Goal: Task Accomplishment & Management: Complete application form

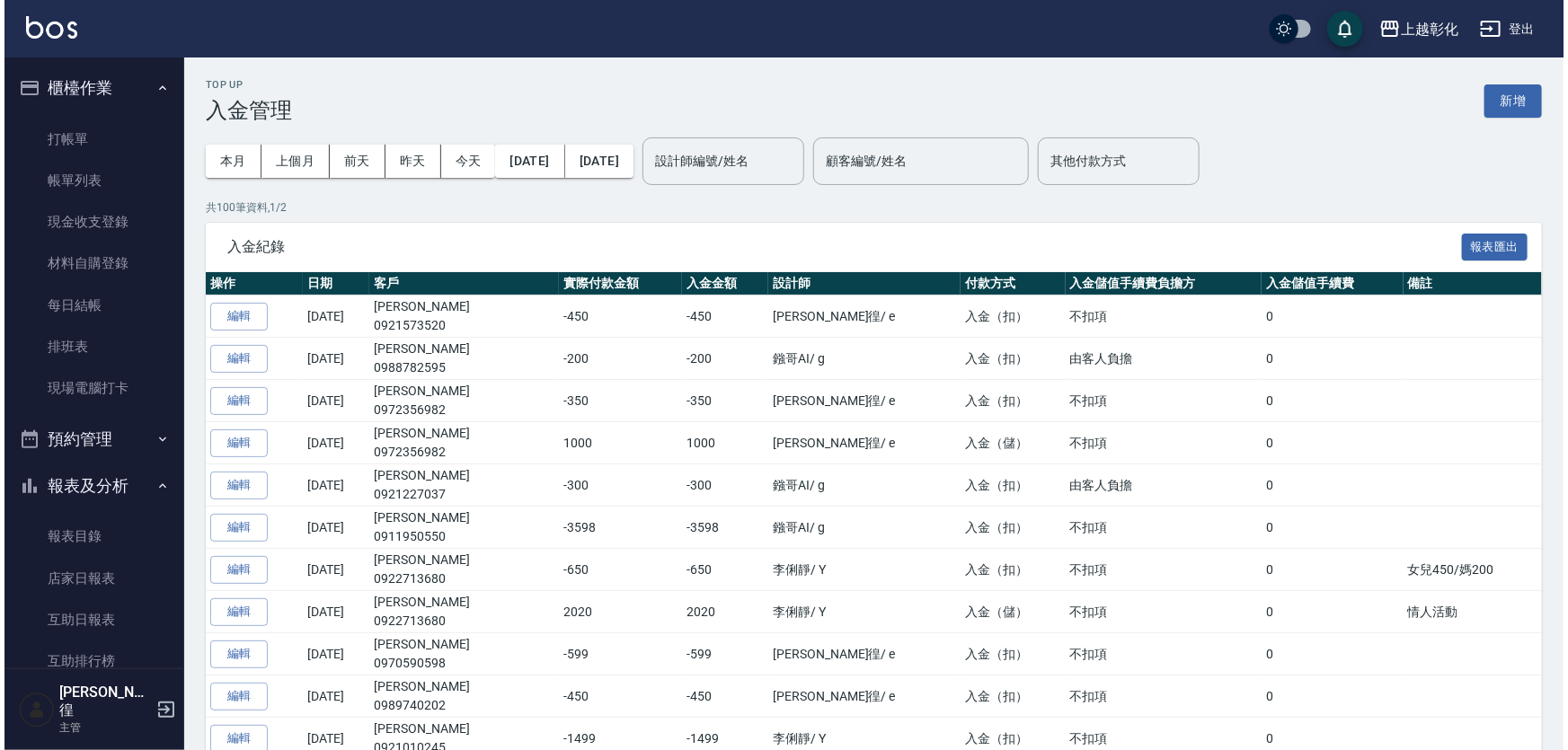
scroll to position [489, 0]
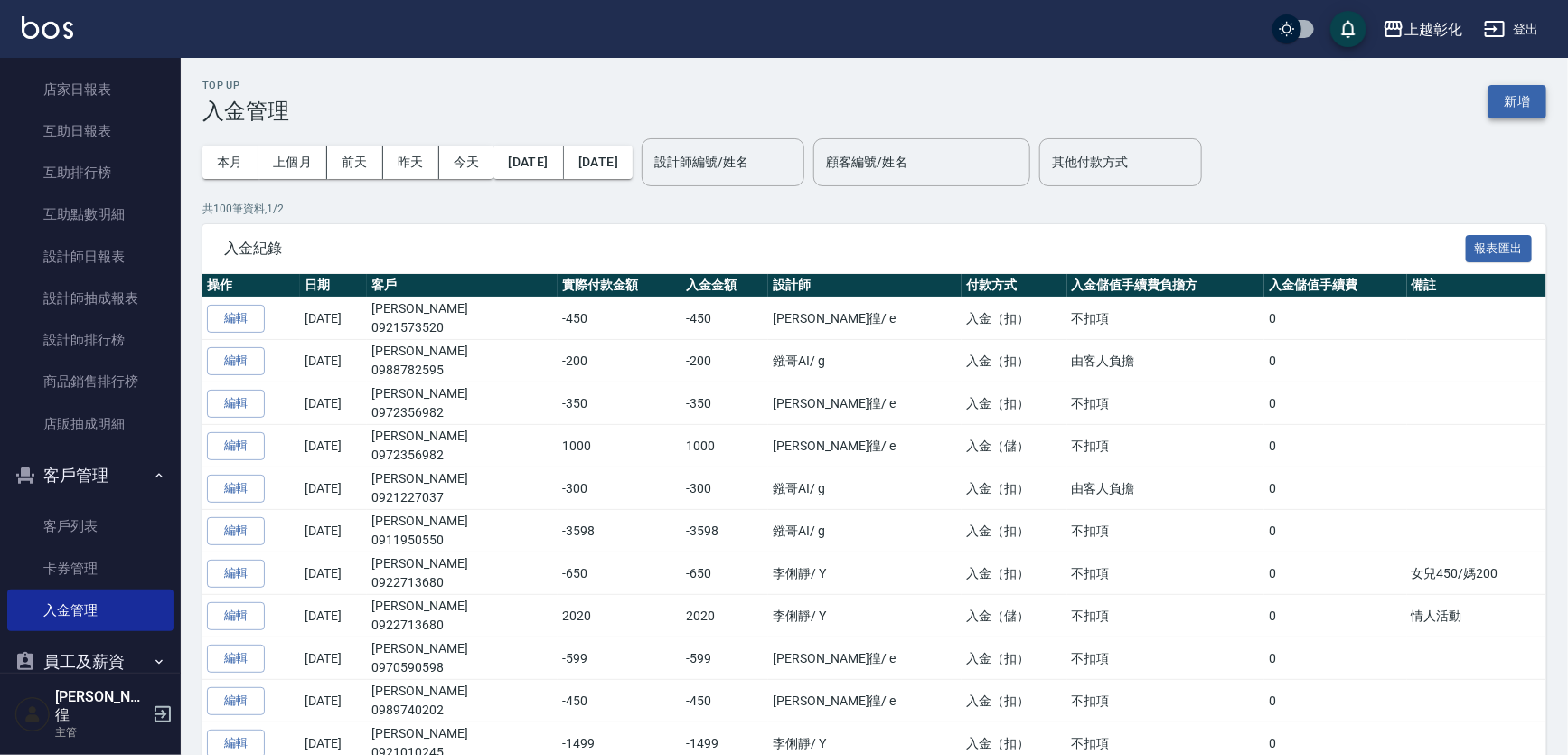
click at [1540, 96] on button "新增" at bounding box center [1517, 102] width 58 height 34
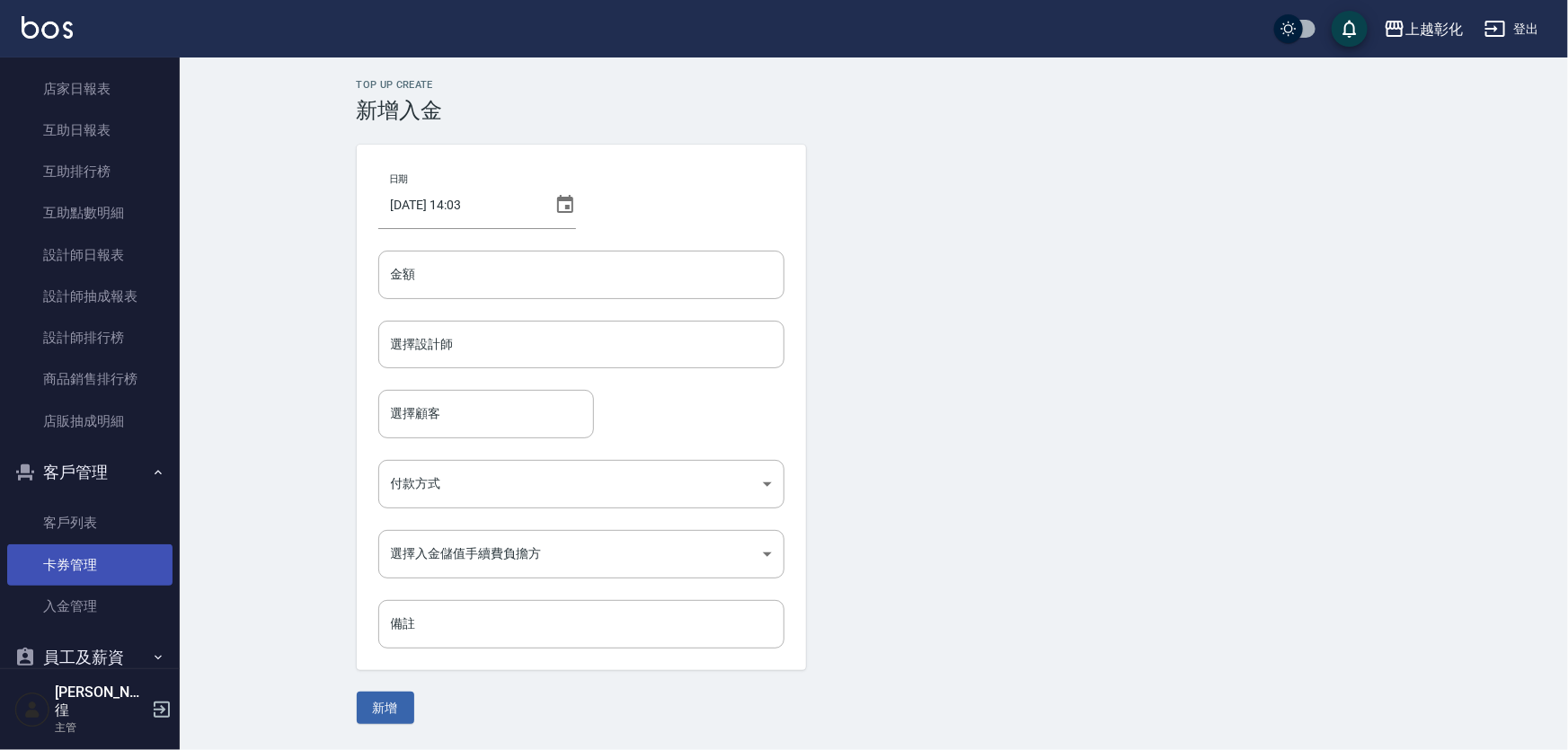
click at [93, 548] on link "卡券管理" at bounding box center [89, 565] width 166 height 42
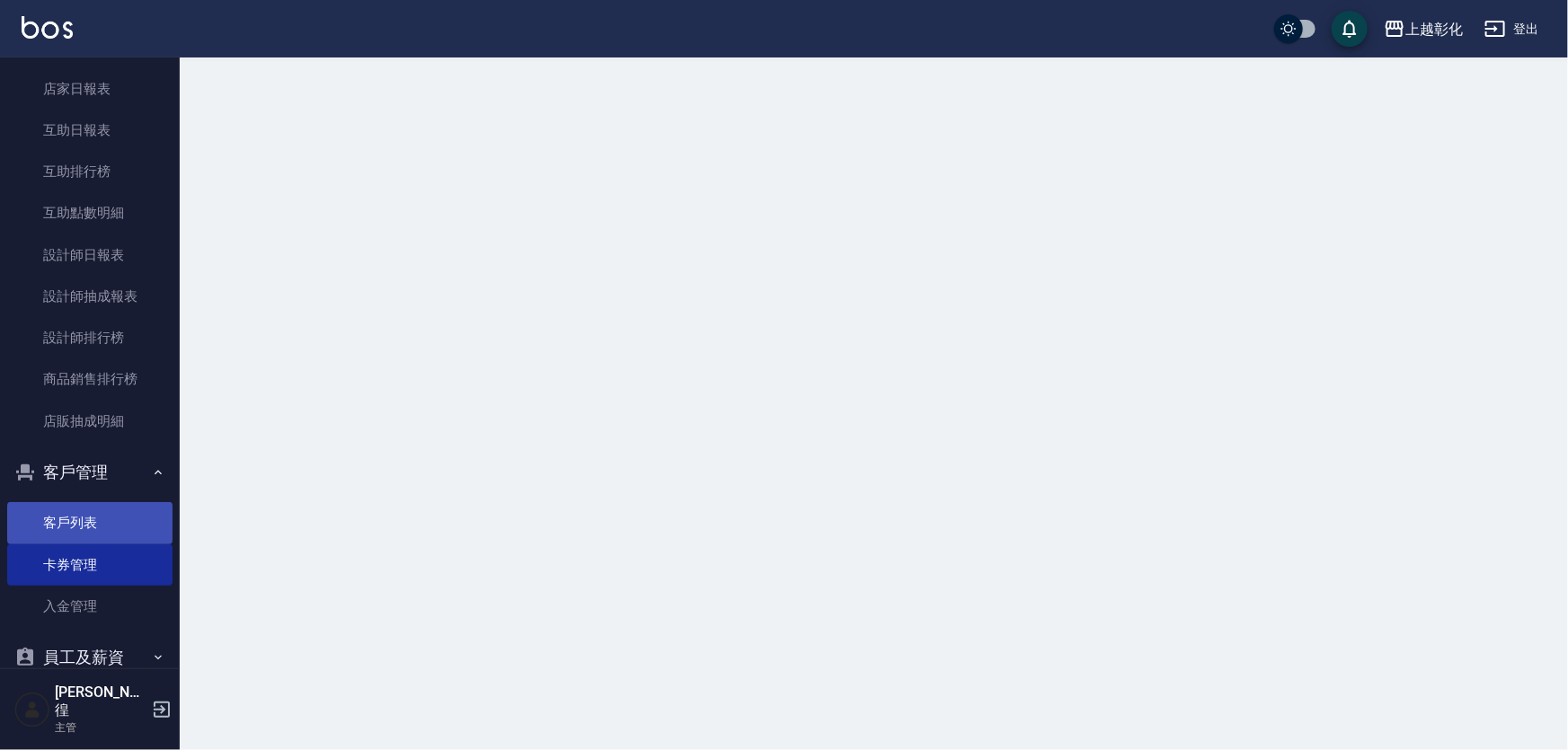
click at [107, 521] on link "客戶列表" at bounding box center [89, 523] width 166 height 42
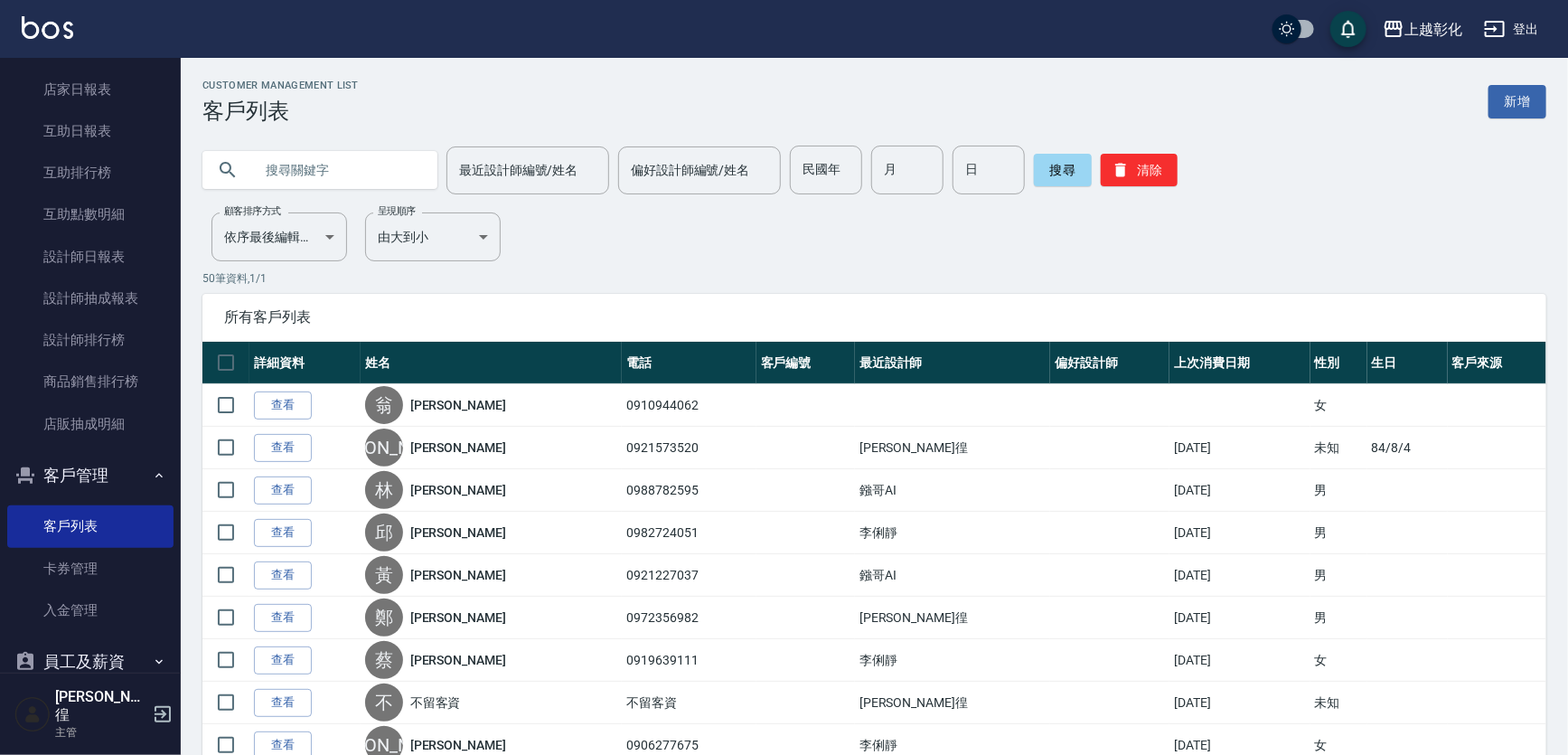
click at [331, 154] on input "text" at bounding box center [338, 170] width 169 height 49
type input "0910944062"
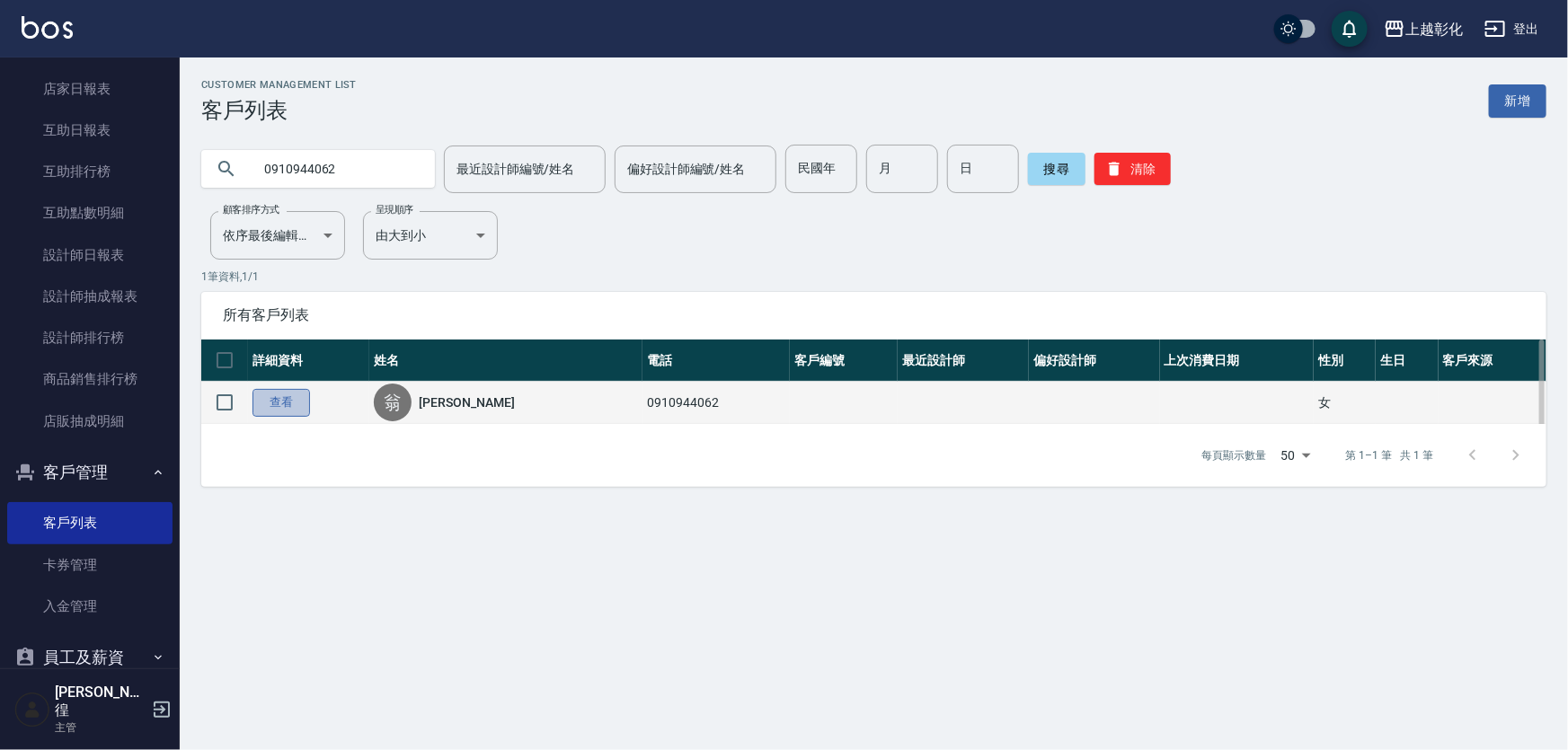
click at [283, 415] on link "查看" at bounding box center [281, 402] width 57 height 28
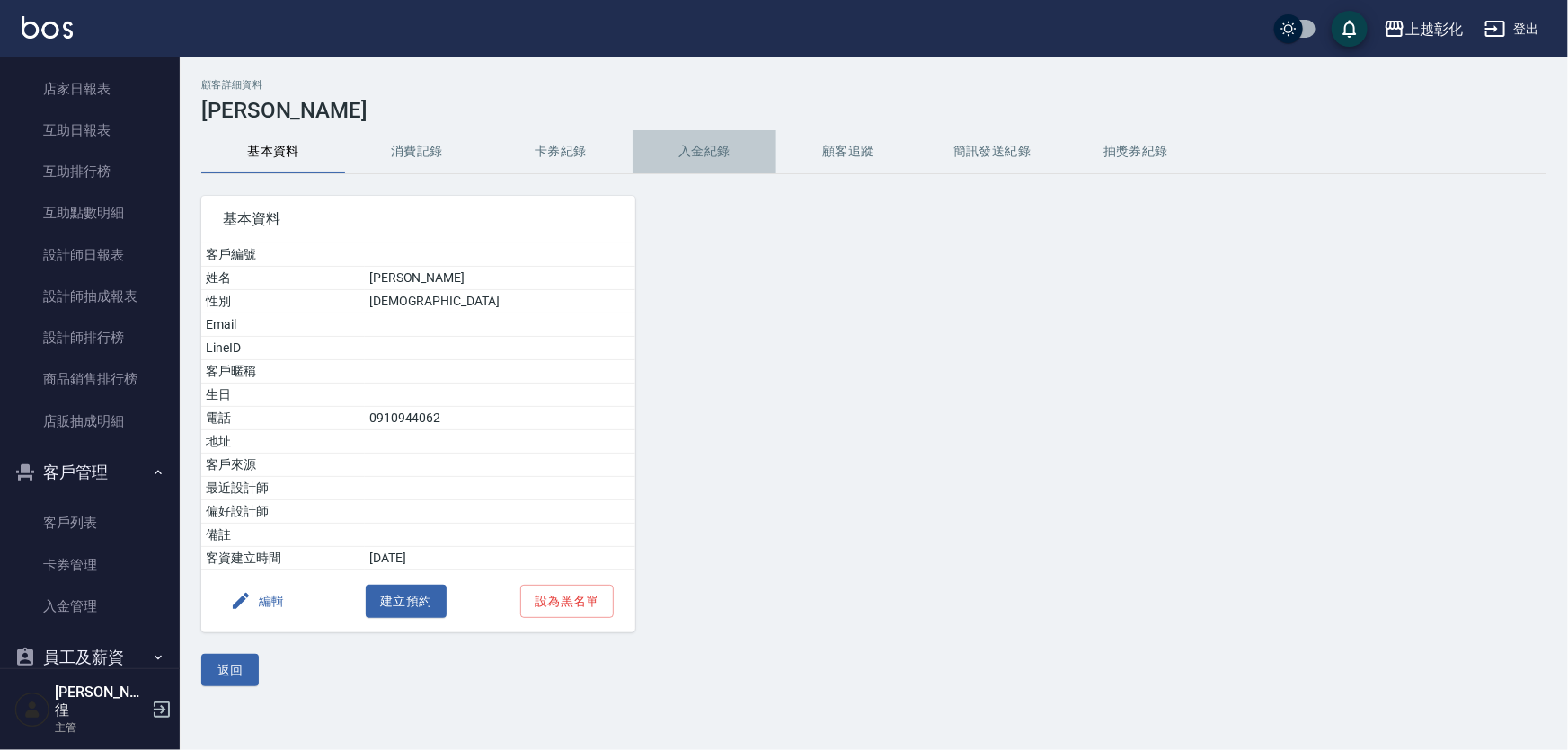
click at [632, 139] on button "入金紀錄" at bounding box center [704, 152] width 144 height 44
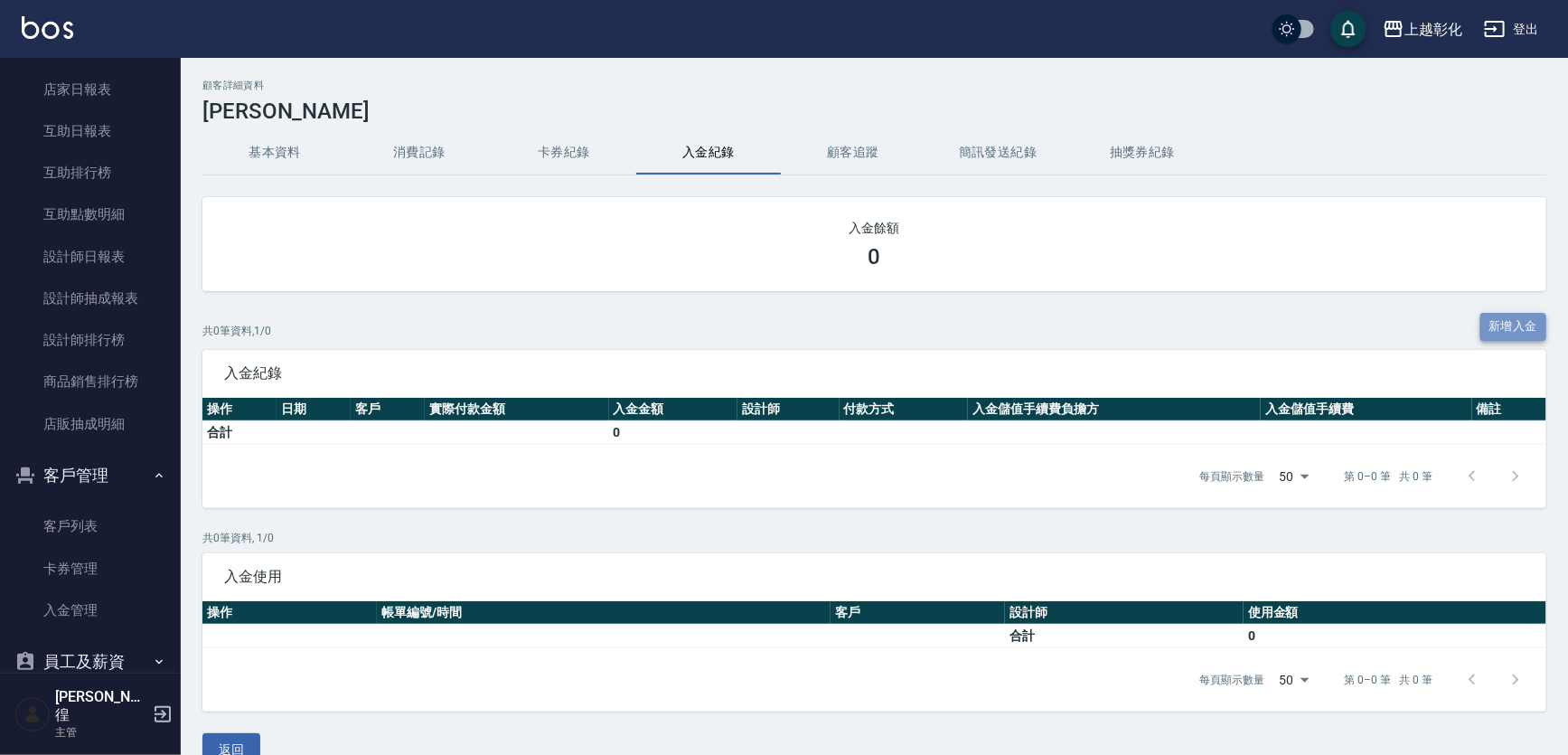
click at [1488, 324] on button "新增入金" at bounding box center [1513, 327] width 67 height 28
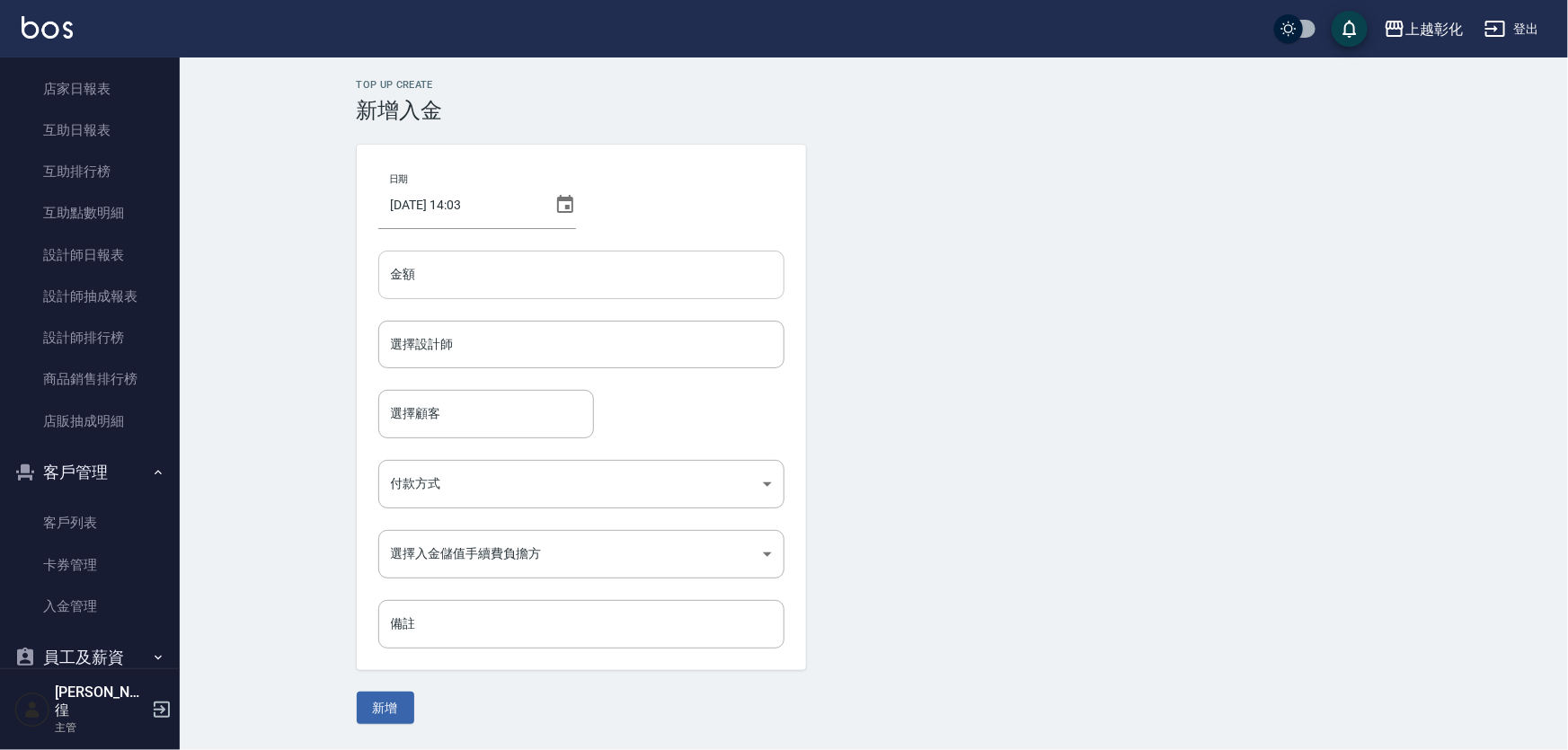
click at [533, 258] on input "金額" at bounding box center [582, 274] width 406 height 49
type input "3500"
click at [584, 341] on input "選擇設計師" at bounding box center [581, 345] width 390 height 32
type input "[PERSON_NAME]-e"
click at [494, 412] on input "選擇顧客" at bounding box center [486, 414] width 199 height 32
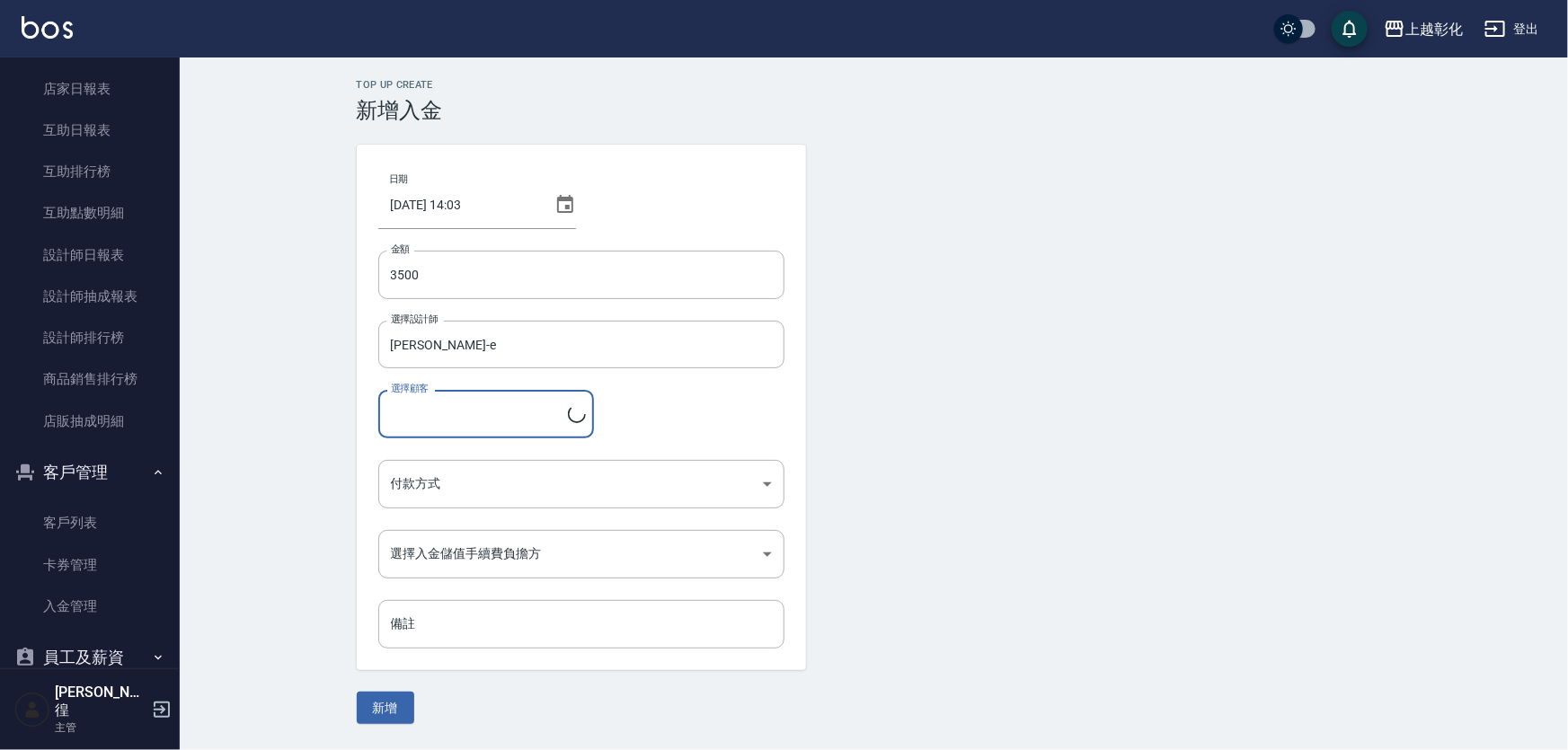
type input "[PERSON_NAME]/0910944062"
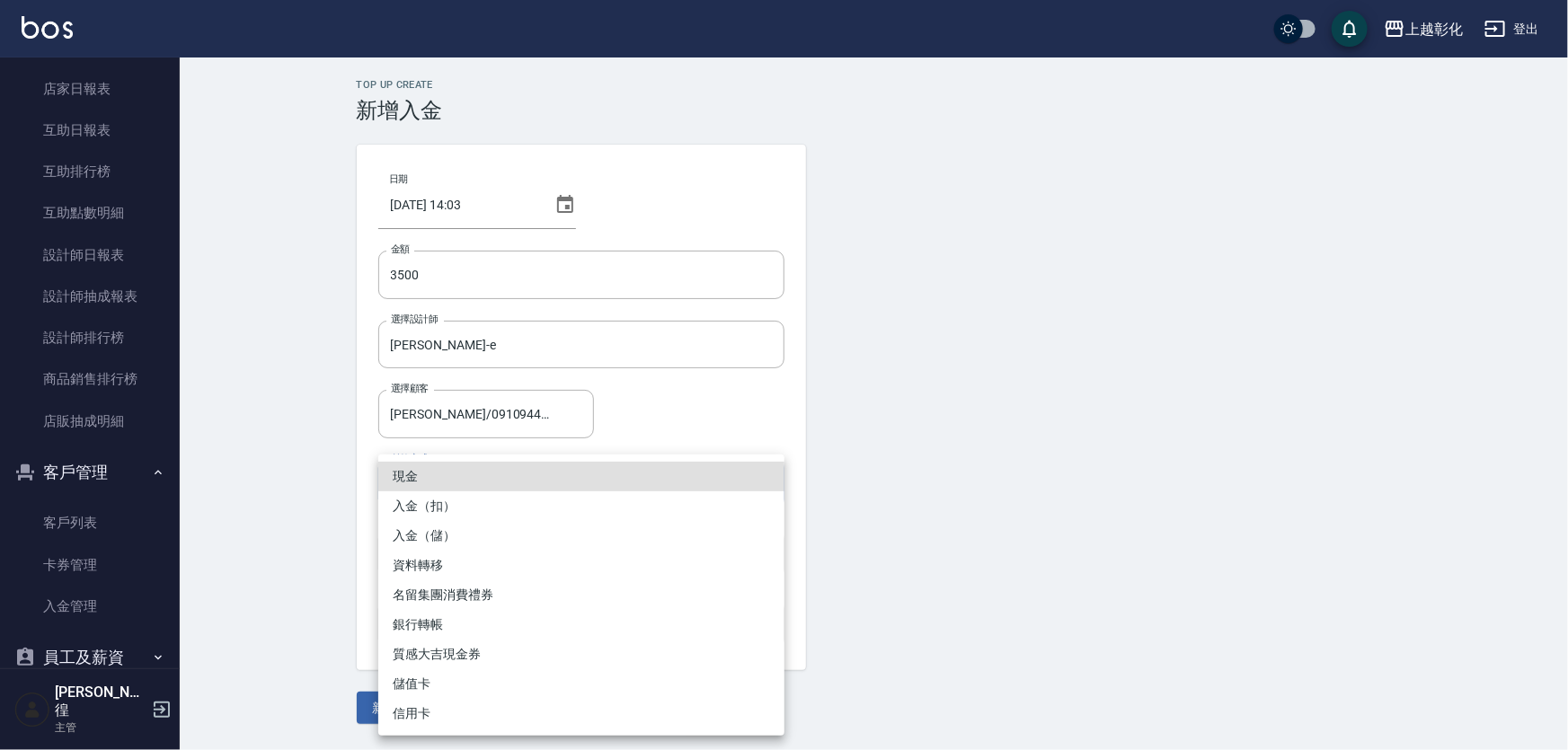
click at [461, 477] on body "上越彰化 登出 櫃檯作業 打帳單 帳單列表 現金收支登錄 材料自購登錄 每日結帳 排班表 現場電腦打卡 預約管理 預約管理 單日預約紀錄 單週預約紀錄 報表及…" at bounding box center [784, 375] width 1568 height 750
click at [499, 529] on li "入金（儲）" at bounding box center [582, 536] width 406 height 30
type input "入金（儲）"
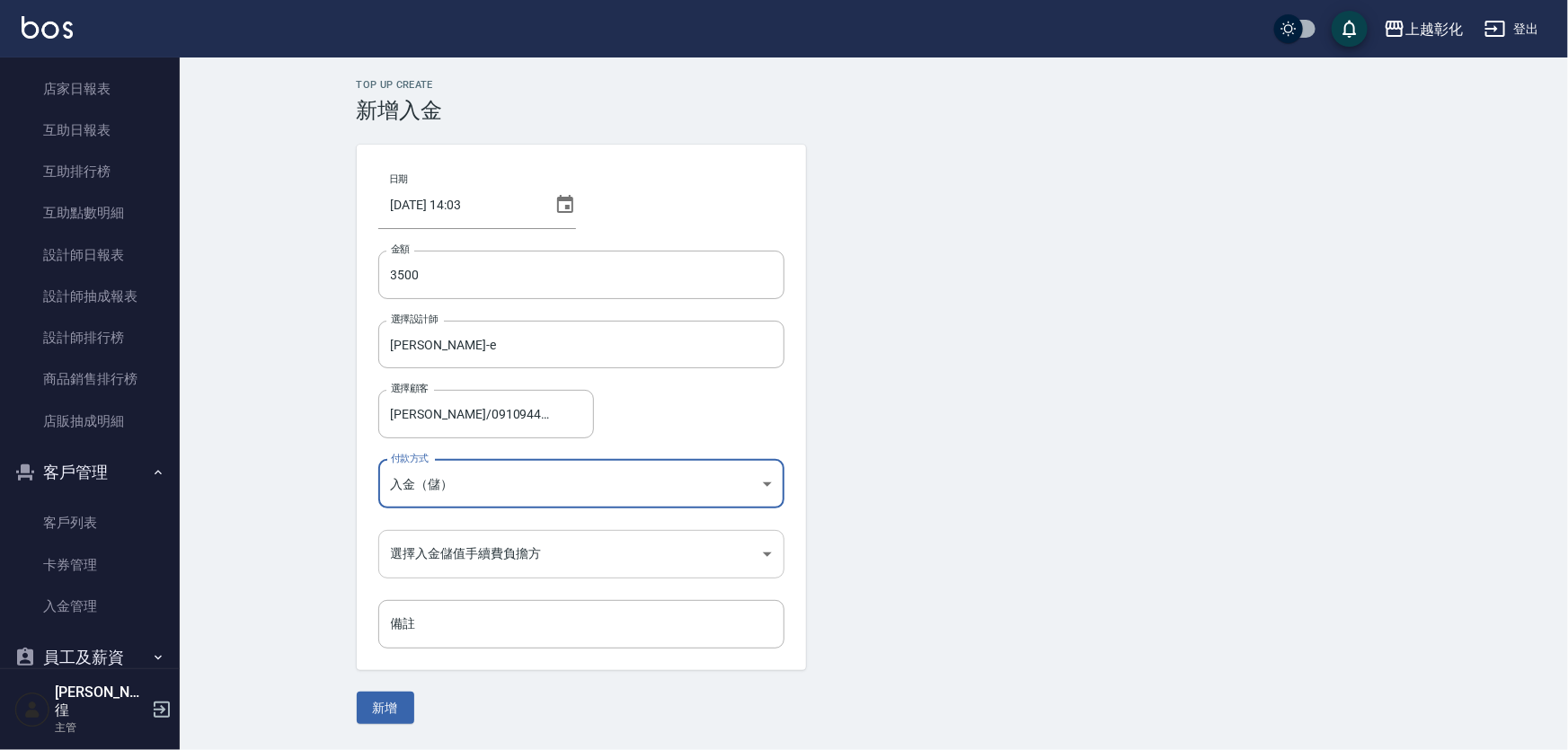
click at [474, 566] on body "上越彰化 登出 櫃檯作業 打帳單 帳單列表 現金收支登錄 材料自購登錄 每日結帳 排班表 現場電腦打卡 預約管理 預約管理 單日預約紀錄 單週預約紀錄 報表及…" at bounding box center [784, 375] width 1568 height 750
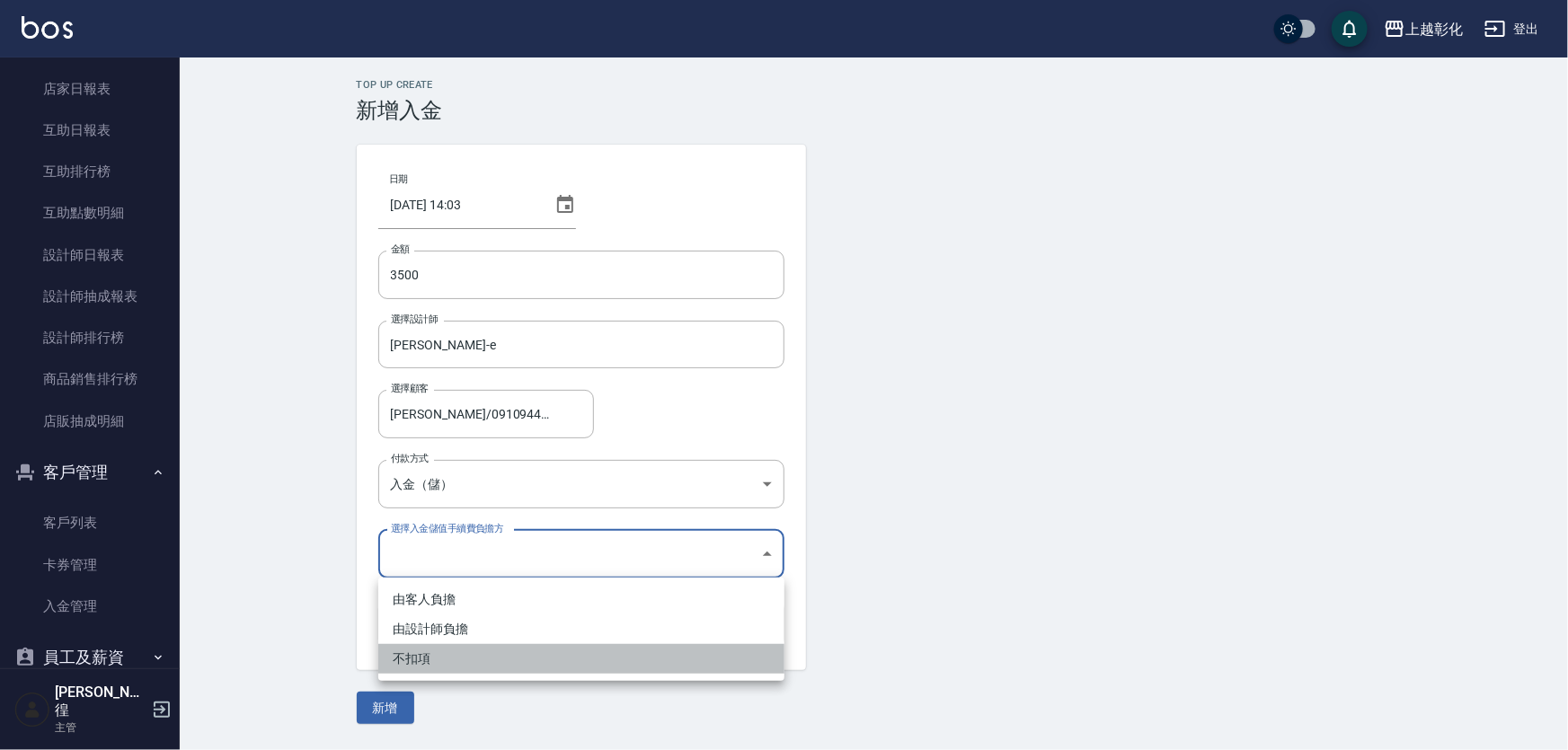
click at [446, 647] on li "不扣項" at bounding box center [582, 659] width 406 height 30
type input "WITHOUTHANDLINGFEE"
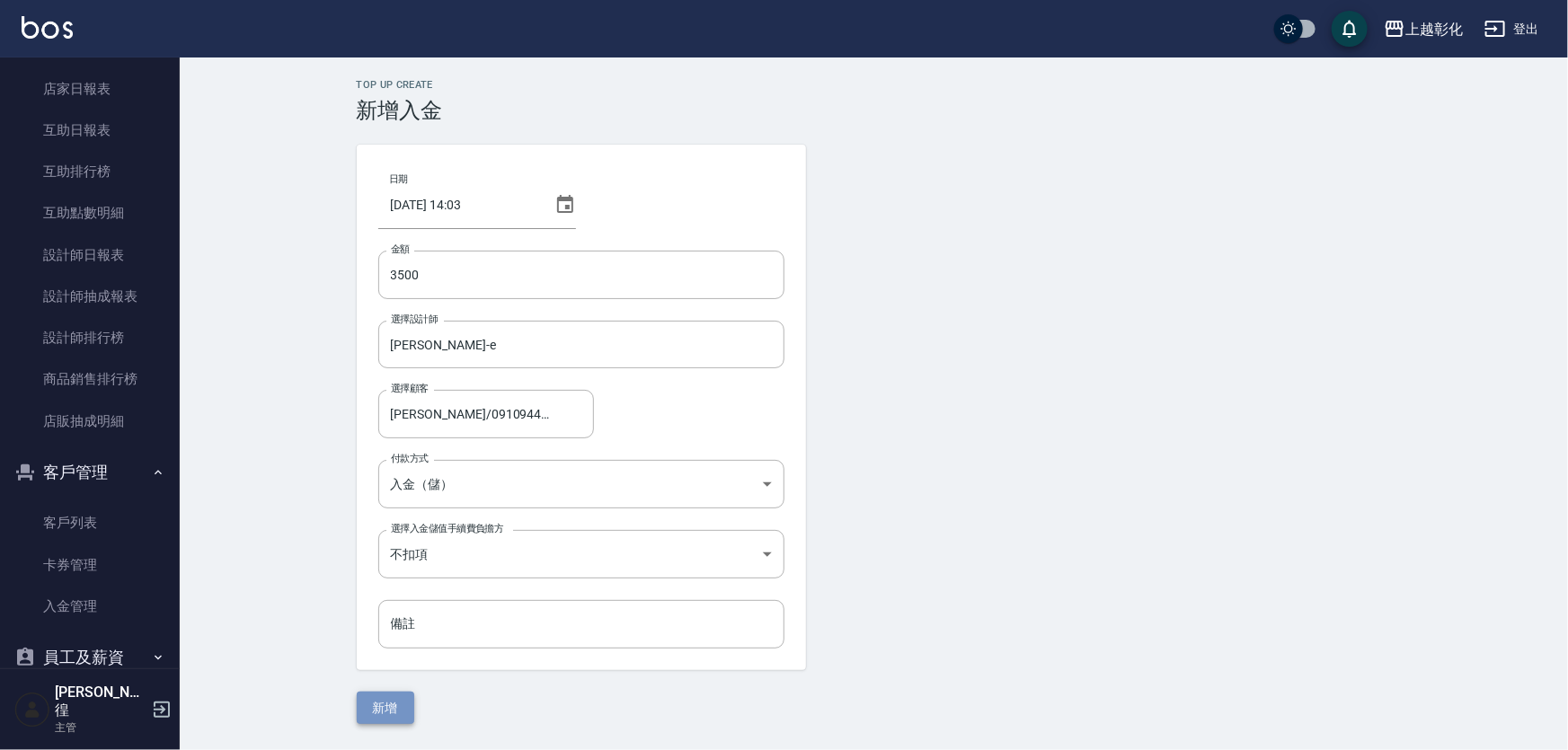
click at [404, 709] on button "新增" at bounding box center [386, 708] width 57 height 34
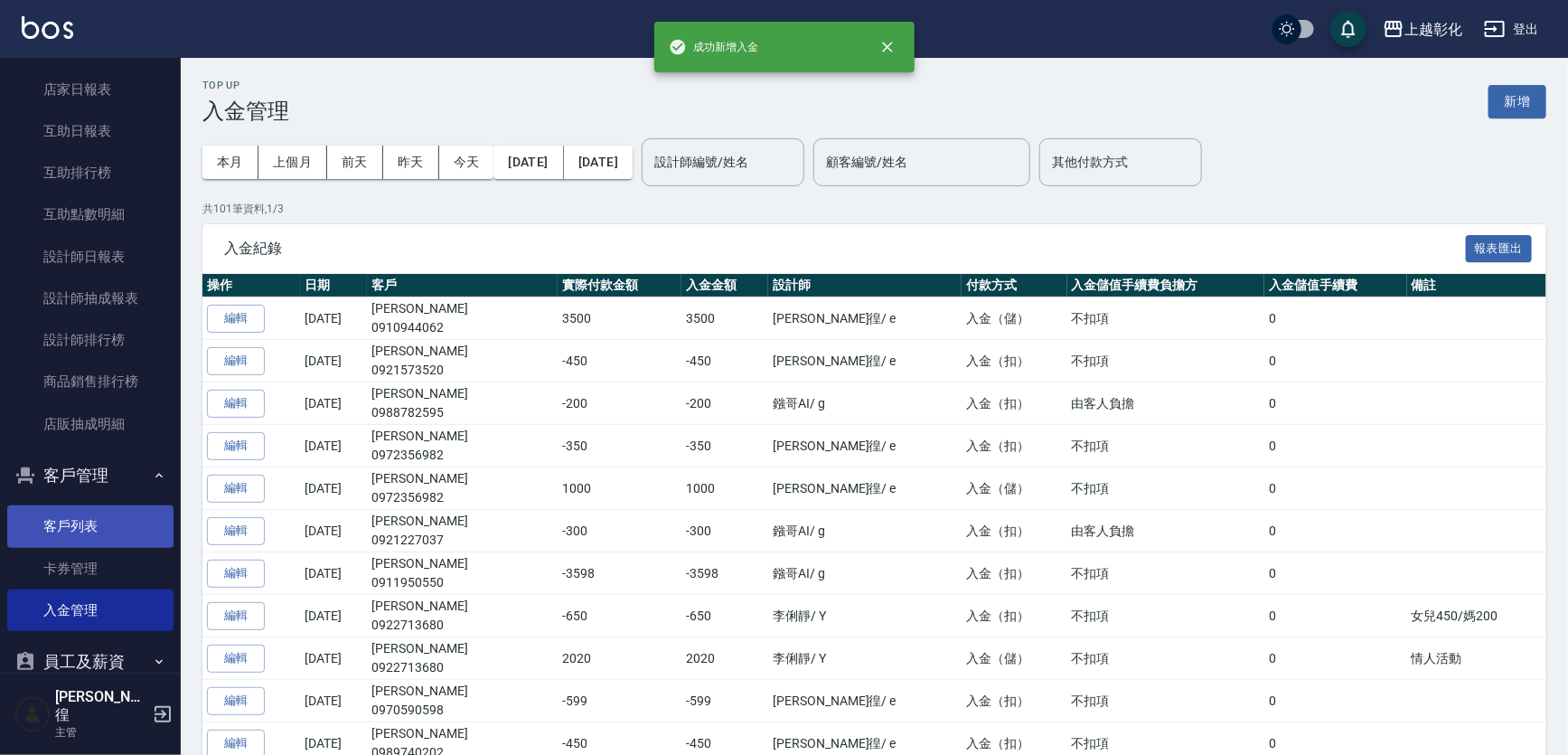
click at [82, 527] on link "客戶列表" at bounding box center [90, 527] width 166 height 42
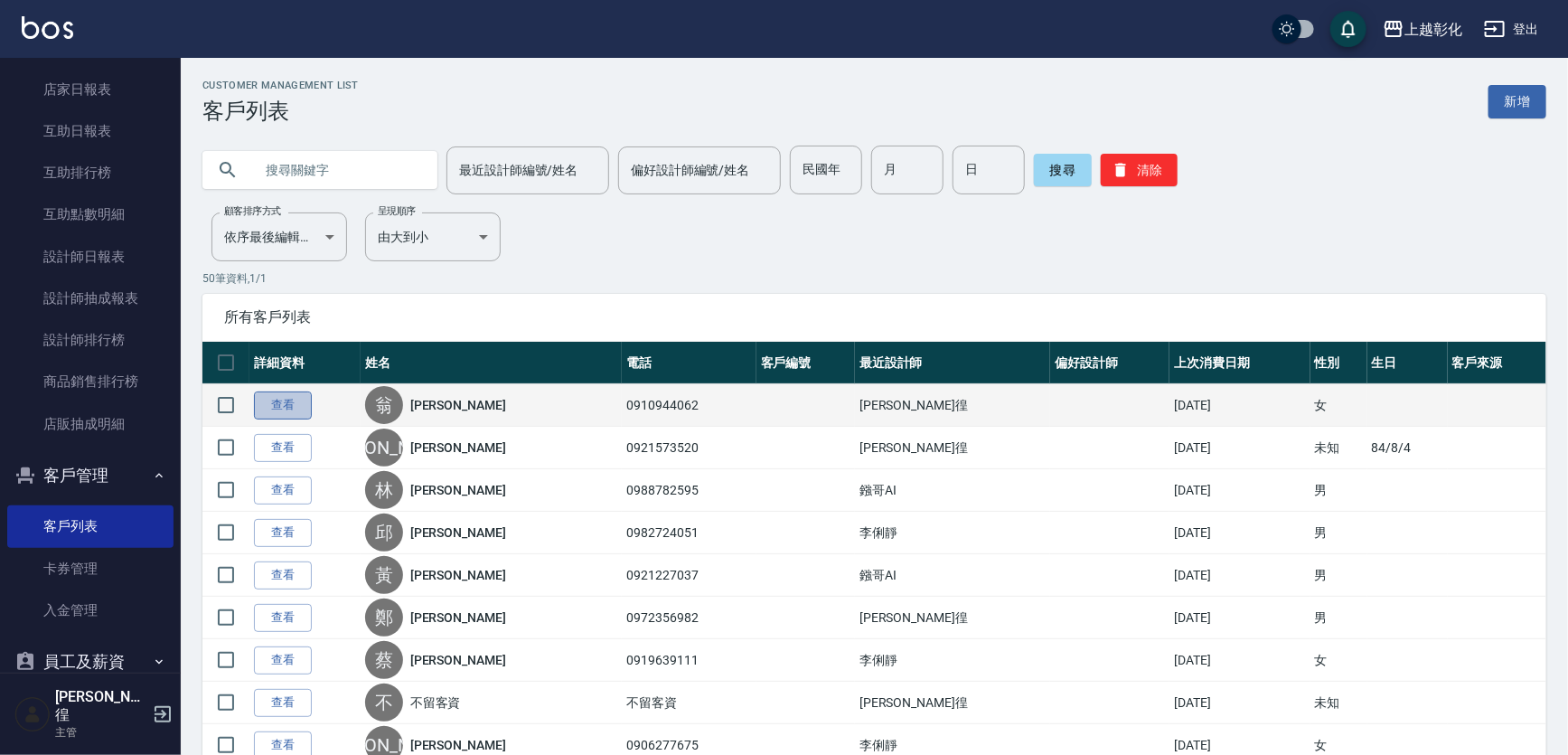
click at [288, 412] on link "查看" at bounding box center [283, 405] width 58 height 28
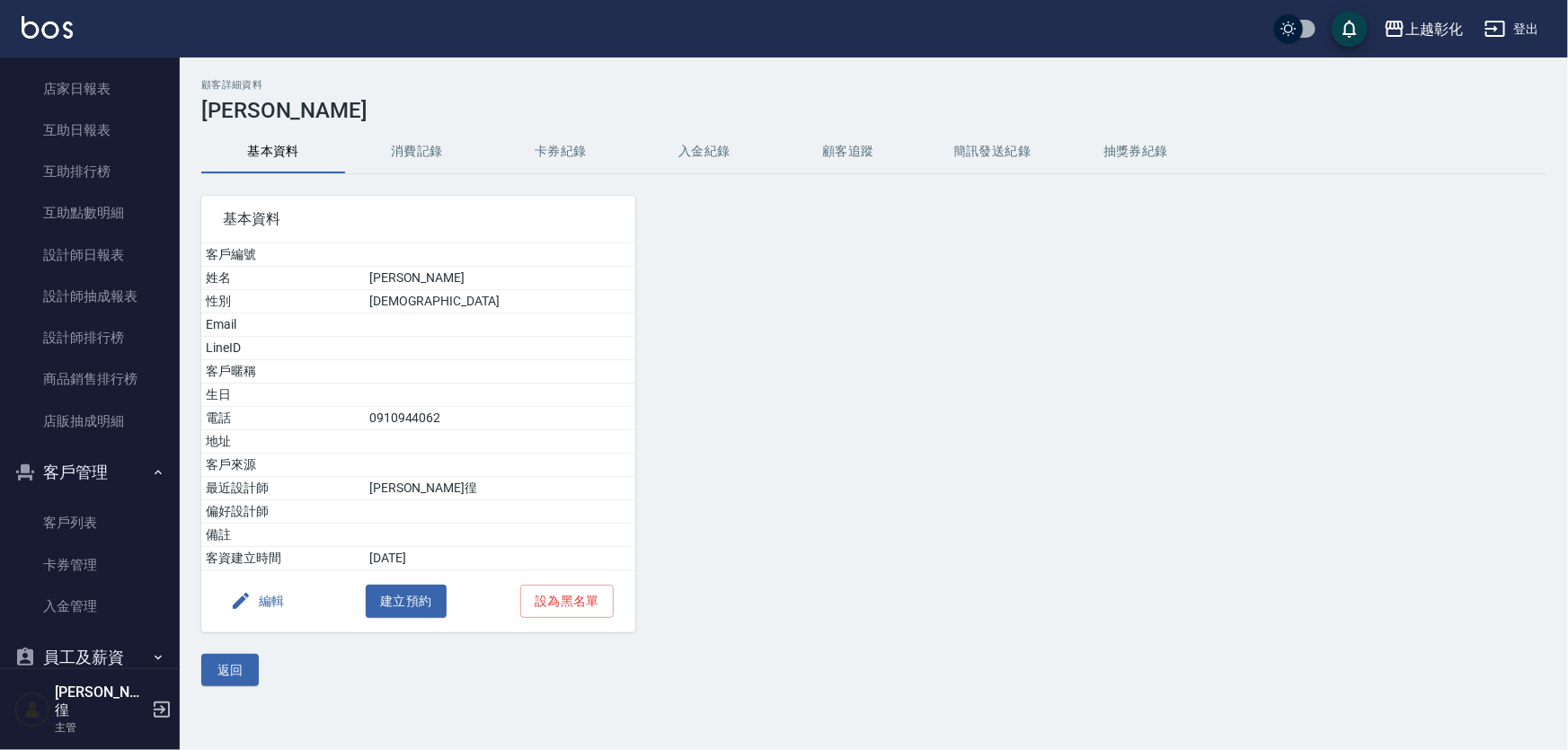
click at [552, 170] on button "卡券紀錄" at bounding box center [560, 152] width 144 height 44
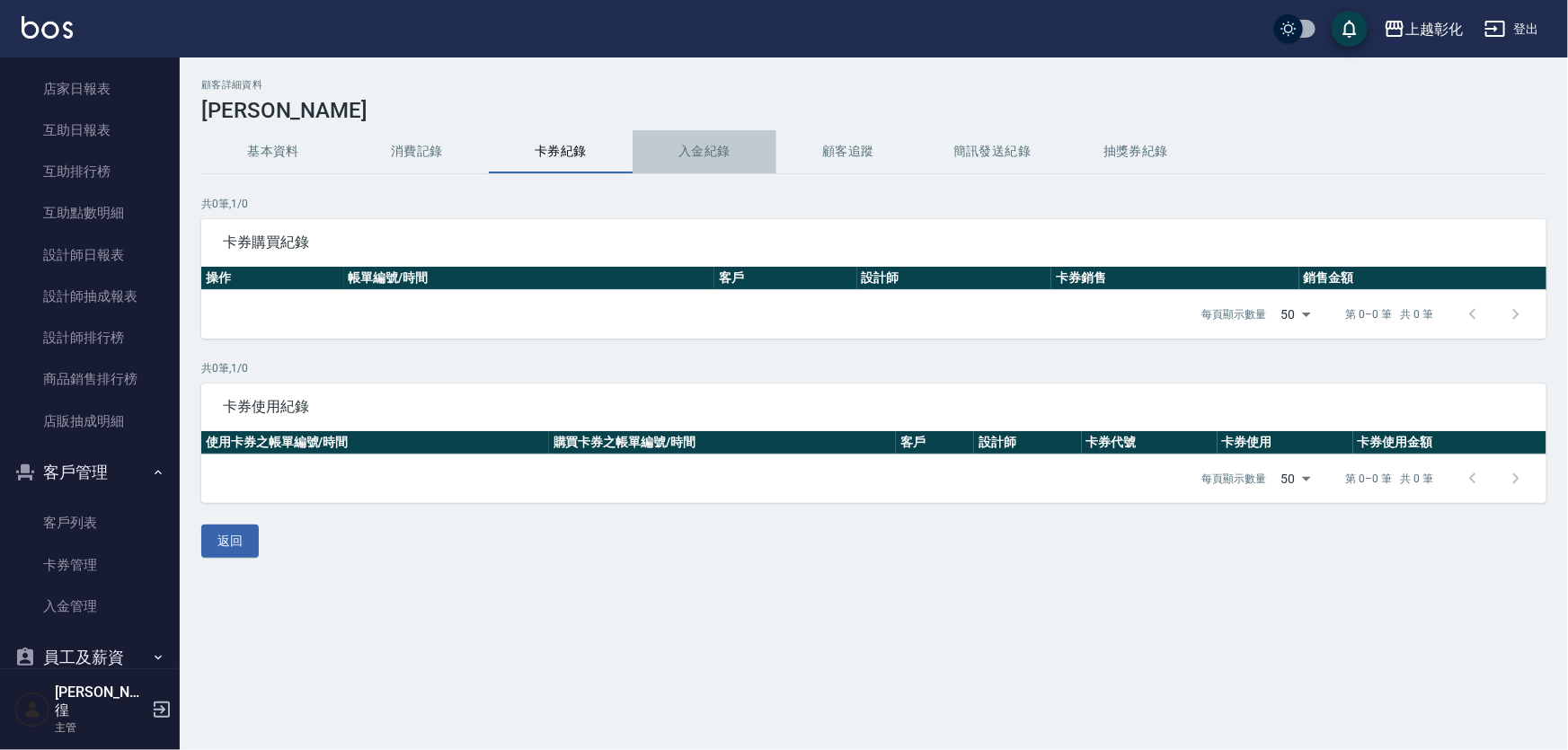
click at [692, 162] on button "入金紀錄" at bounding box center [704, 152] width 144 height 44
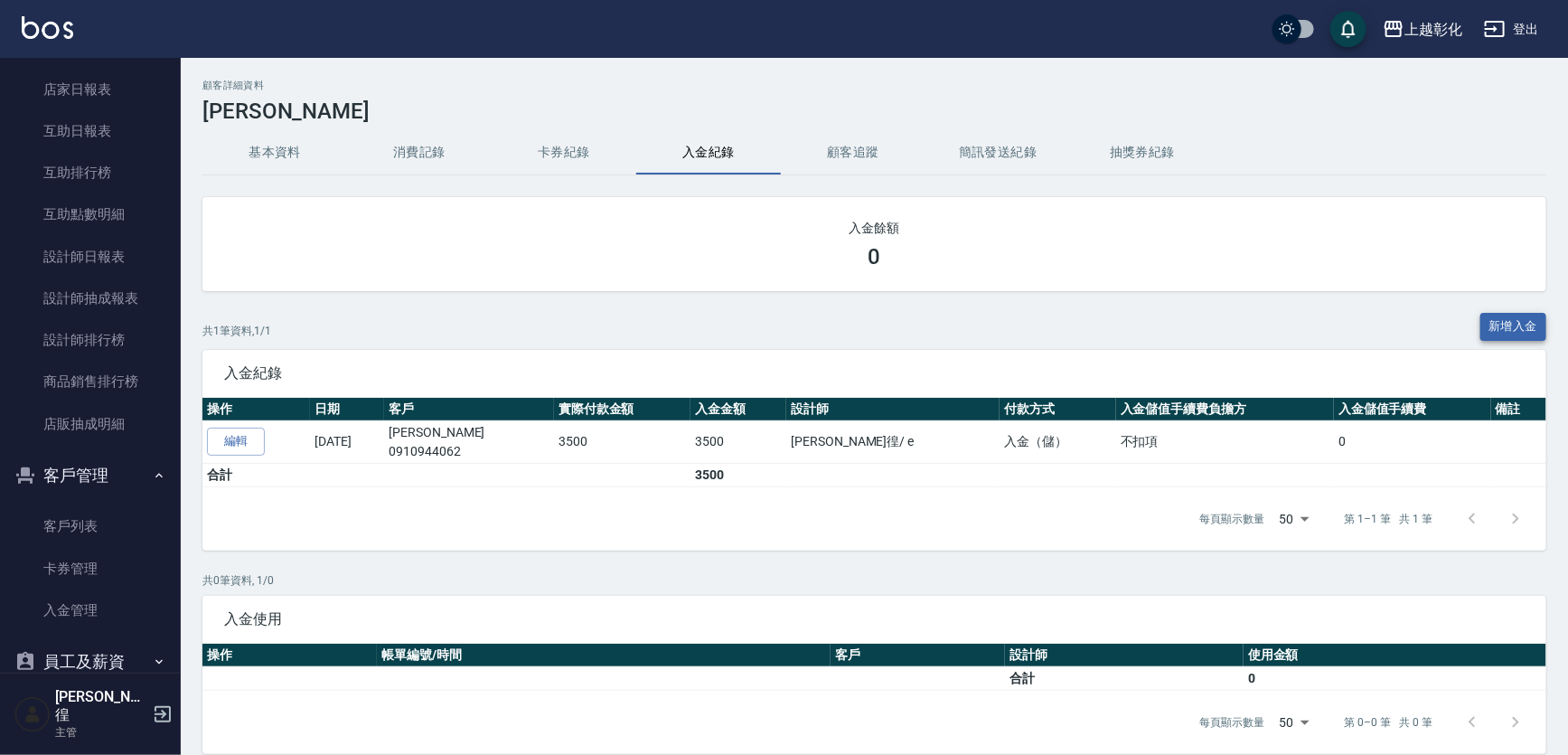
click at [1482, 318] on button "新增入金" at bounding box center [1513, 327] width 67 height 28
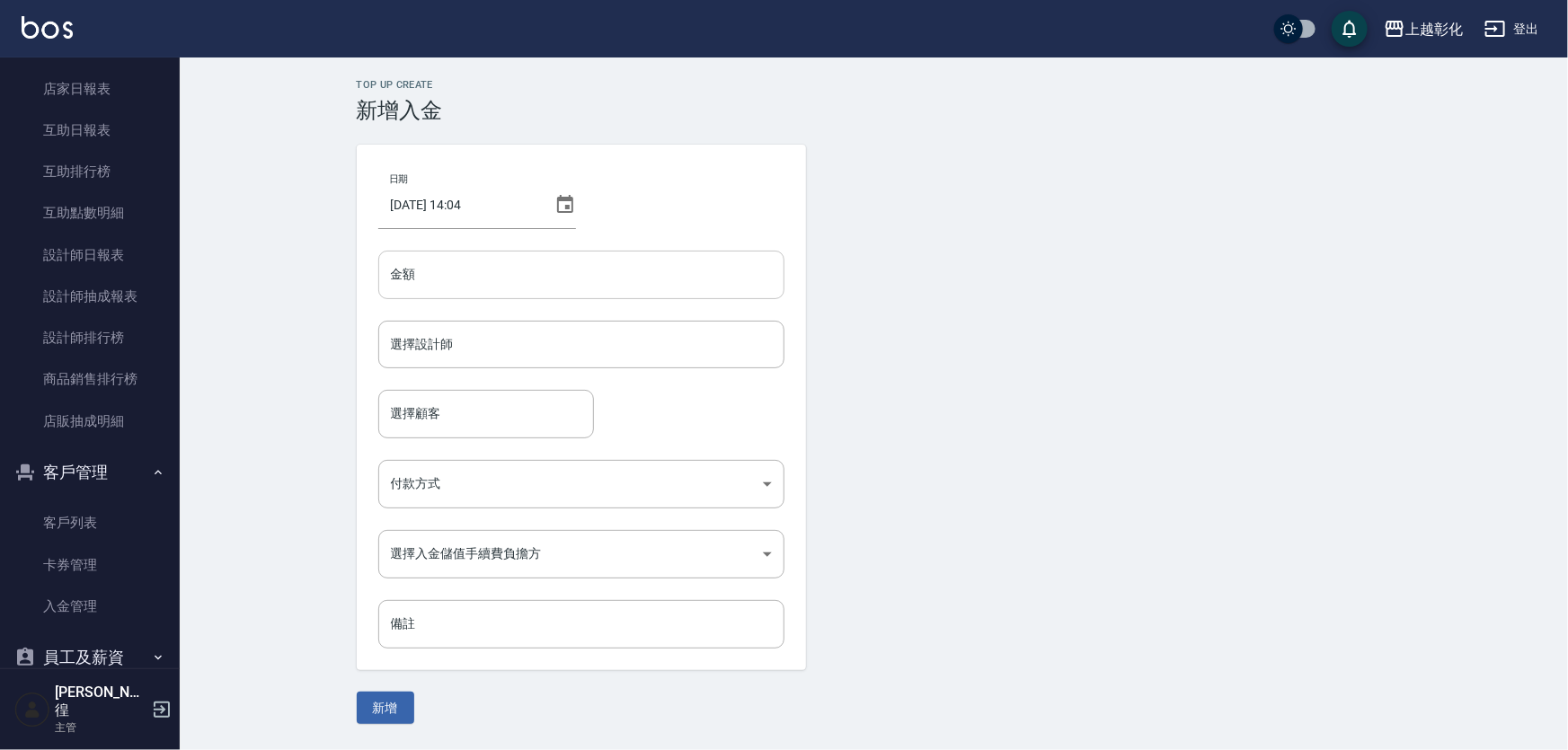
click at [488, 296] on input "金額" at bounding box center [582, 274] width 406 height 49
type input "-2099"
click at [471, 350] on input "選擇設計師" at bounding box center [581, 345] width 390 height 32
type input "[PERSON_NAME]-e"
click at [454, 439] on div "日期 [DATE] 14:04 金額 -2099 金額 選擇設計師 [PERSON_NAME]-e 選擇設計師 選擇顧客 選擇顧客 付款方式 ​ 付款方式 選…" at bounding box center [581, 407] width 449 height 525
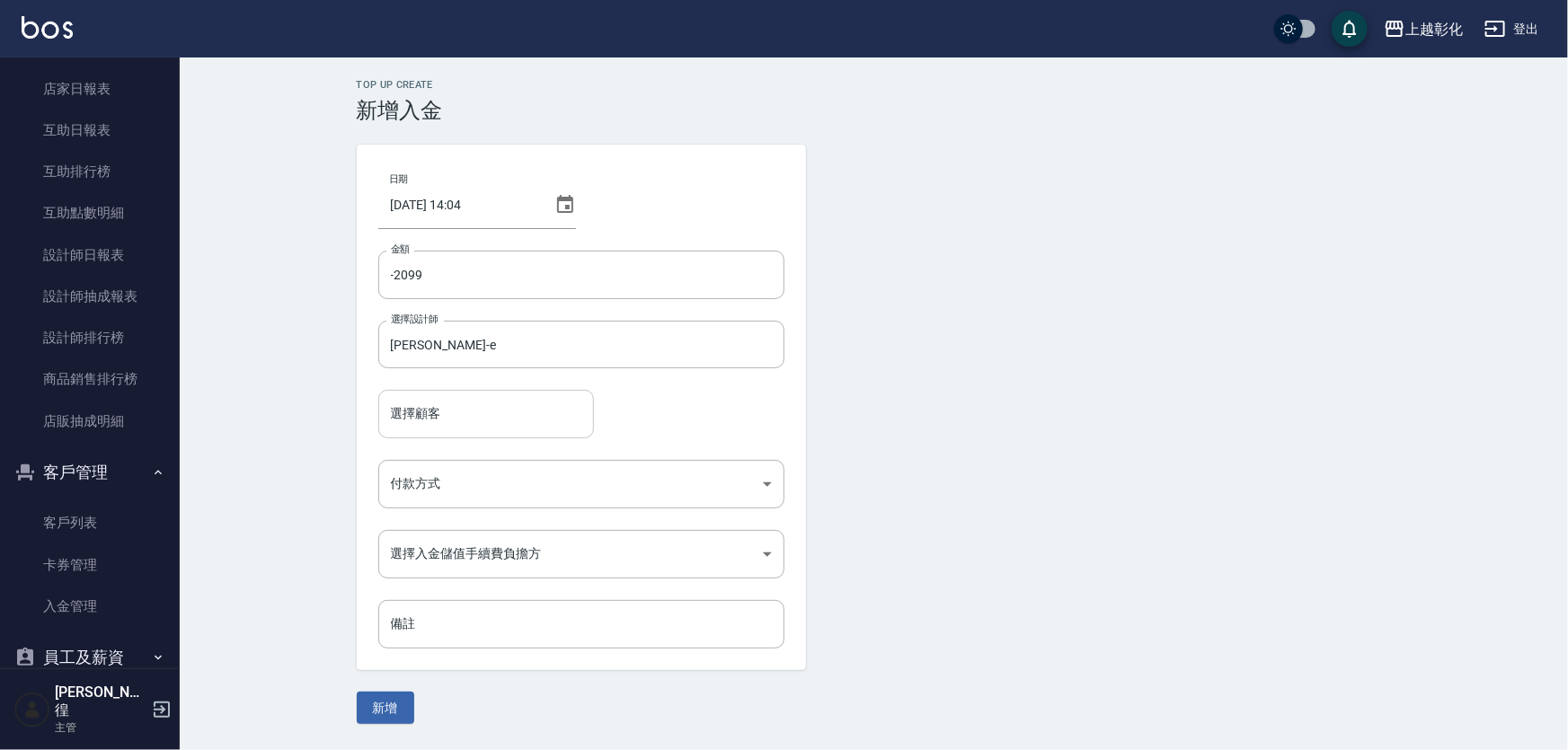
click at [459, 421] on input "選擇顧客" at bounding box center [486, 414] width 199 height 32
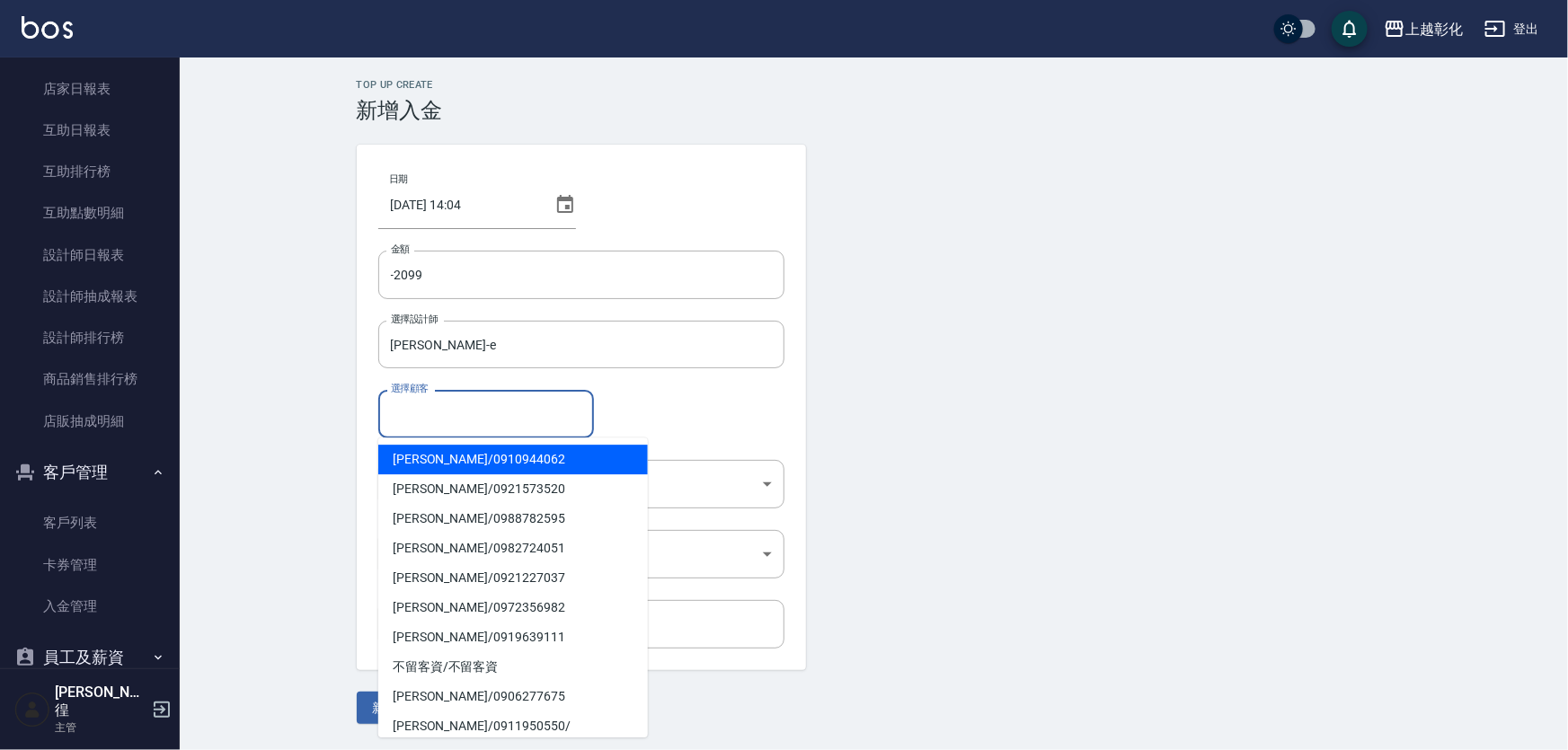
type input "[PERSON_NAME]/0910944062"
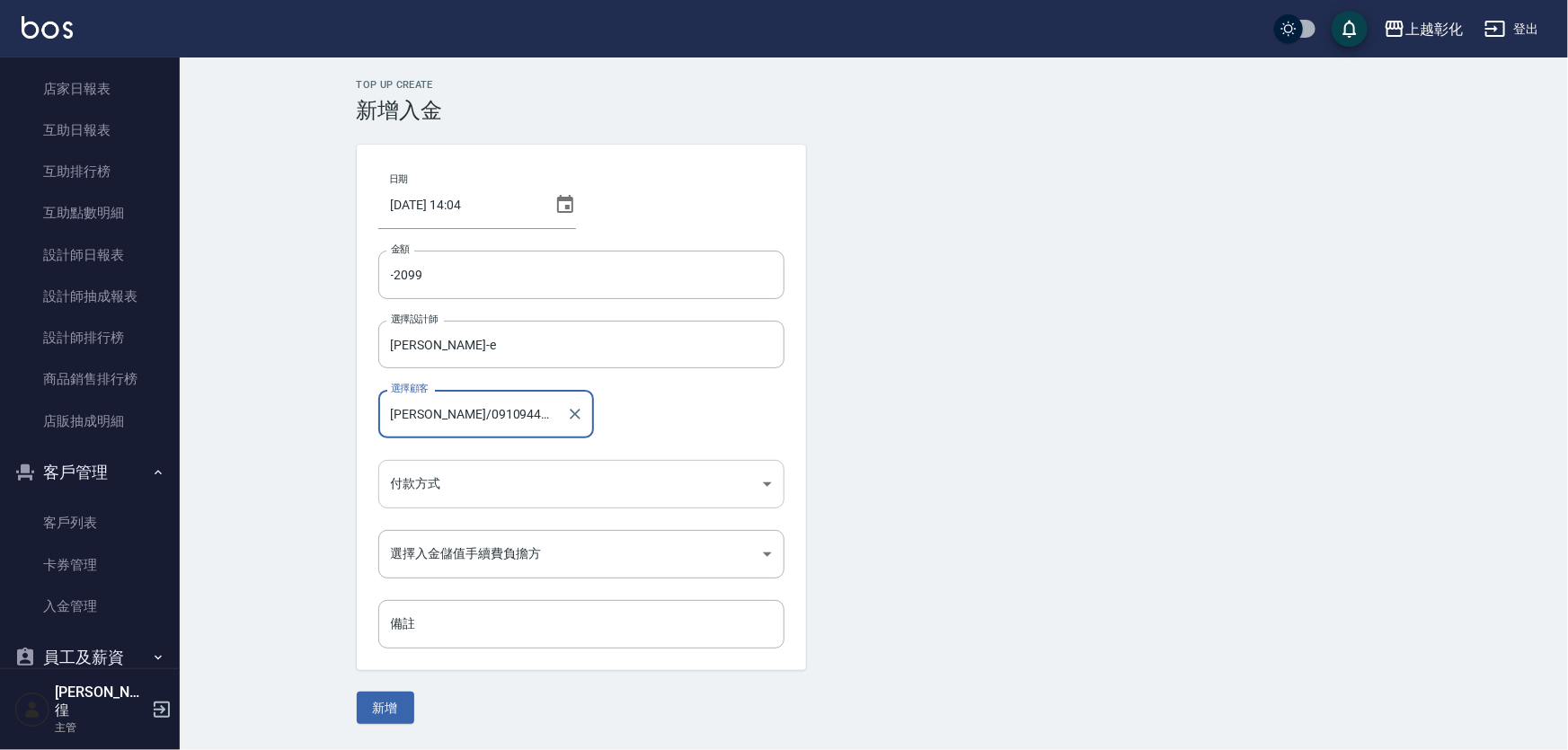
click at [429, 479] on body "上越彰化 登出 櫃檯作業 打帳單 帳單列表 現金收支登錄 材料自購登錄 每日結帳 排班表 現場電腦打卡 預約管理 預約管理 單日預約紀錄 單週預約紀錄 報表及…" at bounding box center [784, 375] width 1568 height 750
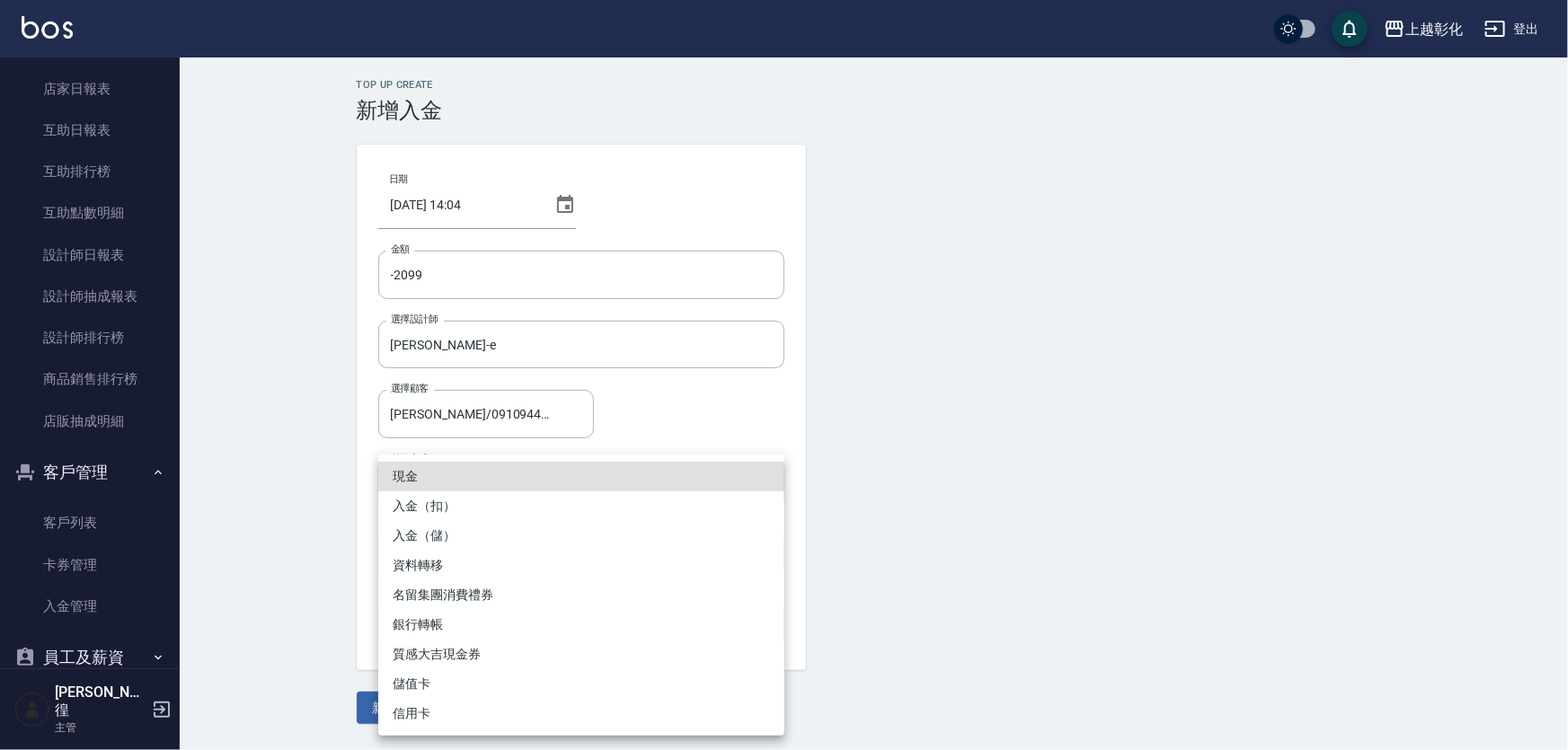
click at [288, 492] on div at bounding box center [784, 375] width 1568 height 750
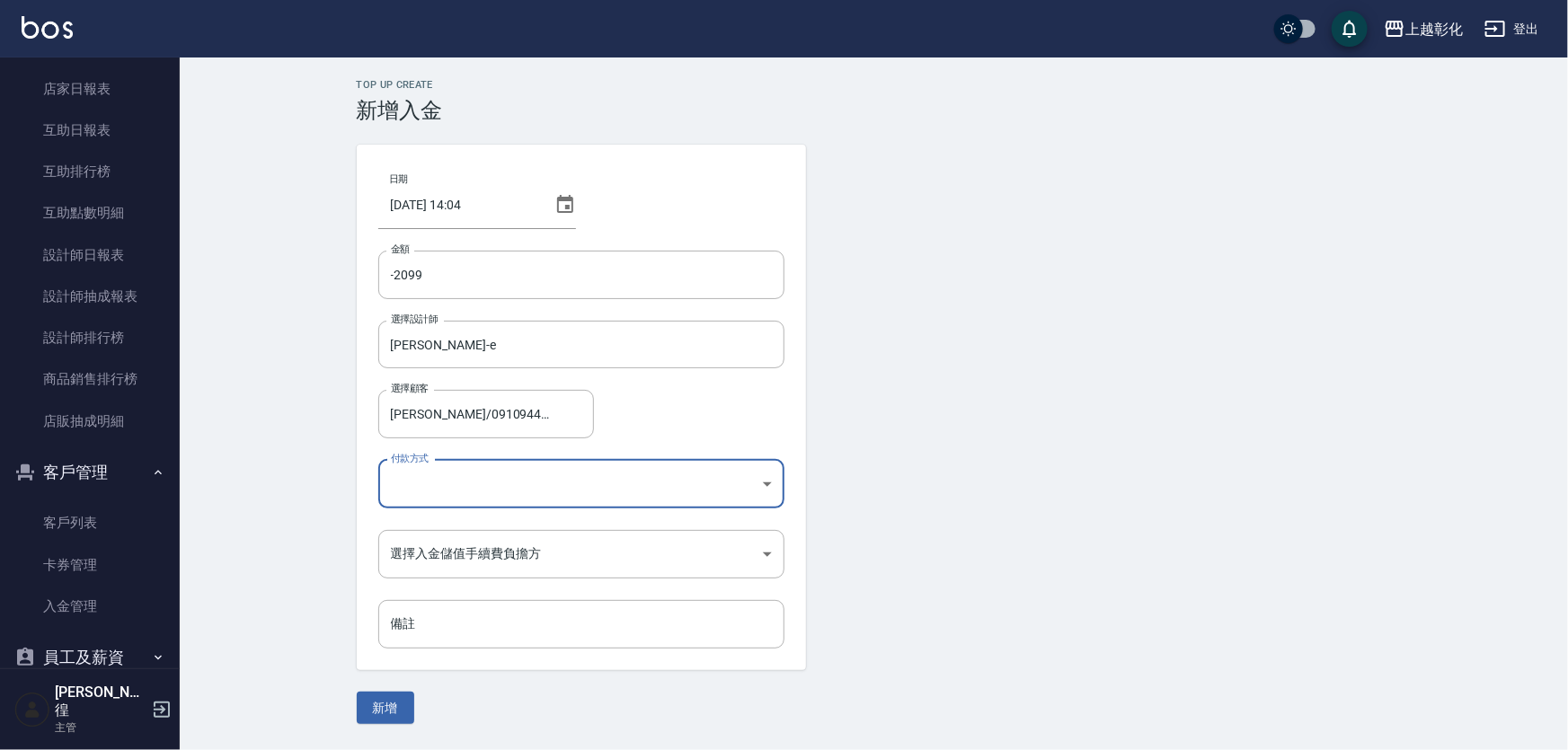
click at [498, 477] on body "上越彰化 登出 櫃檯作業 打帳單 帳單列表 現金收支登錄 材料自購登錄 每日結帳 排班表 現場電腦打卡 預約管理 預約管理 單日預約紀錄 單週預約紀錄 報表及…" at bounding box center [784, 375] width 1568 height 750
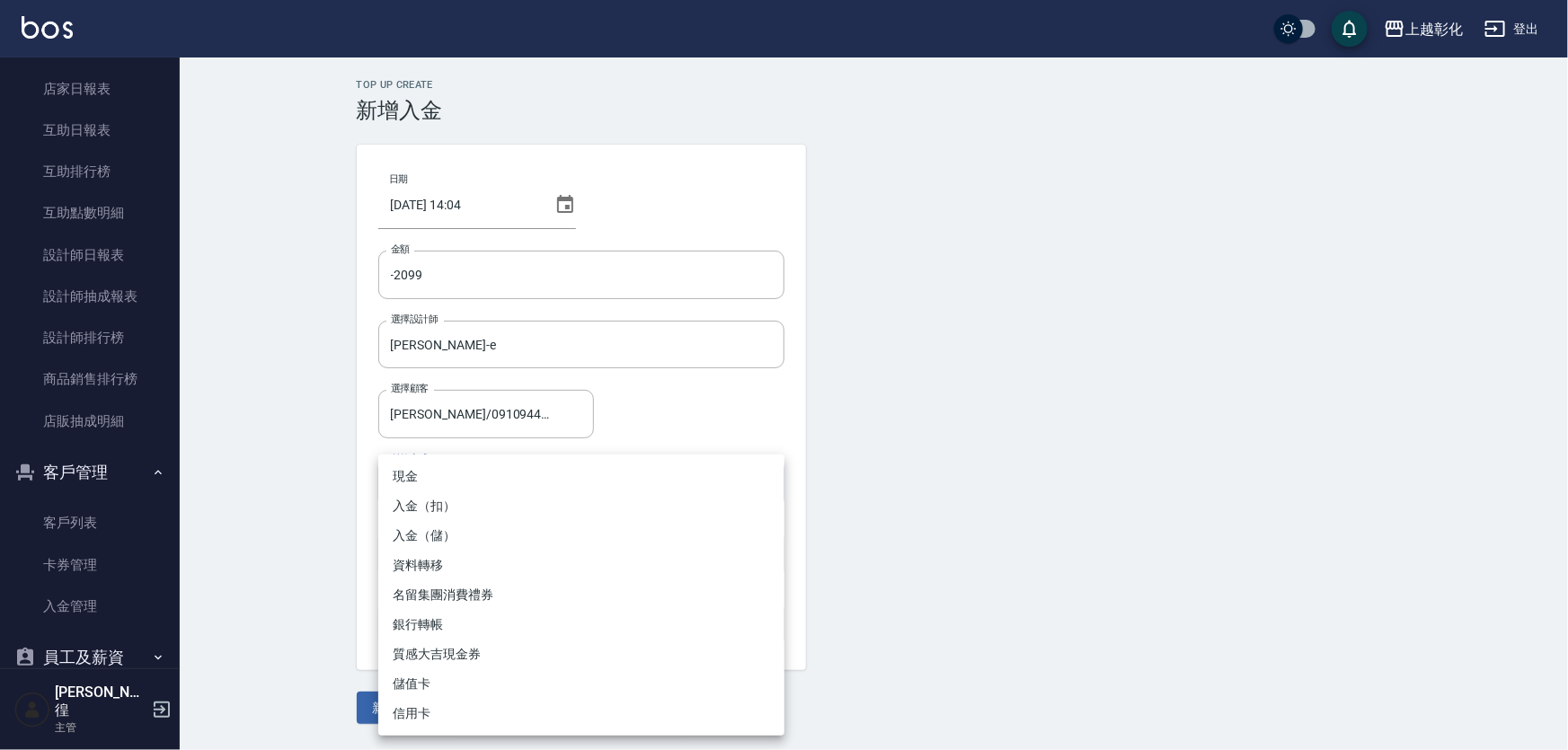
click at [453, 503] on li "入金（扣）" at bounding box center [582, 506] width 406 height 30
type input "入金（扣）"
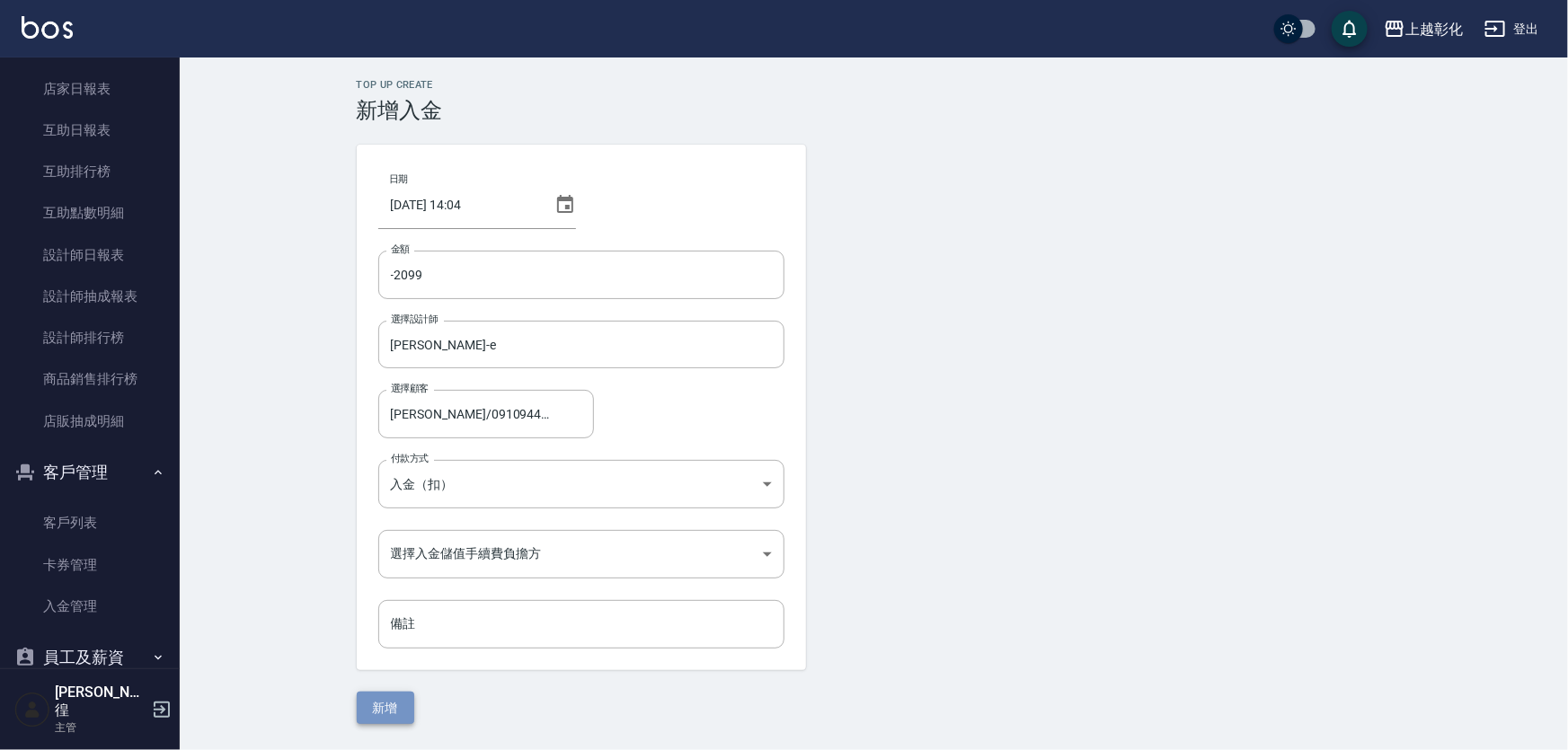
click at [384, 705] on button "新增" at bounding box center [386, 708] width 57 height 34
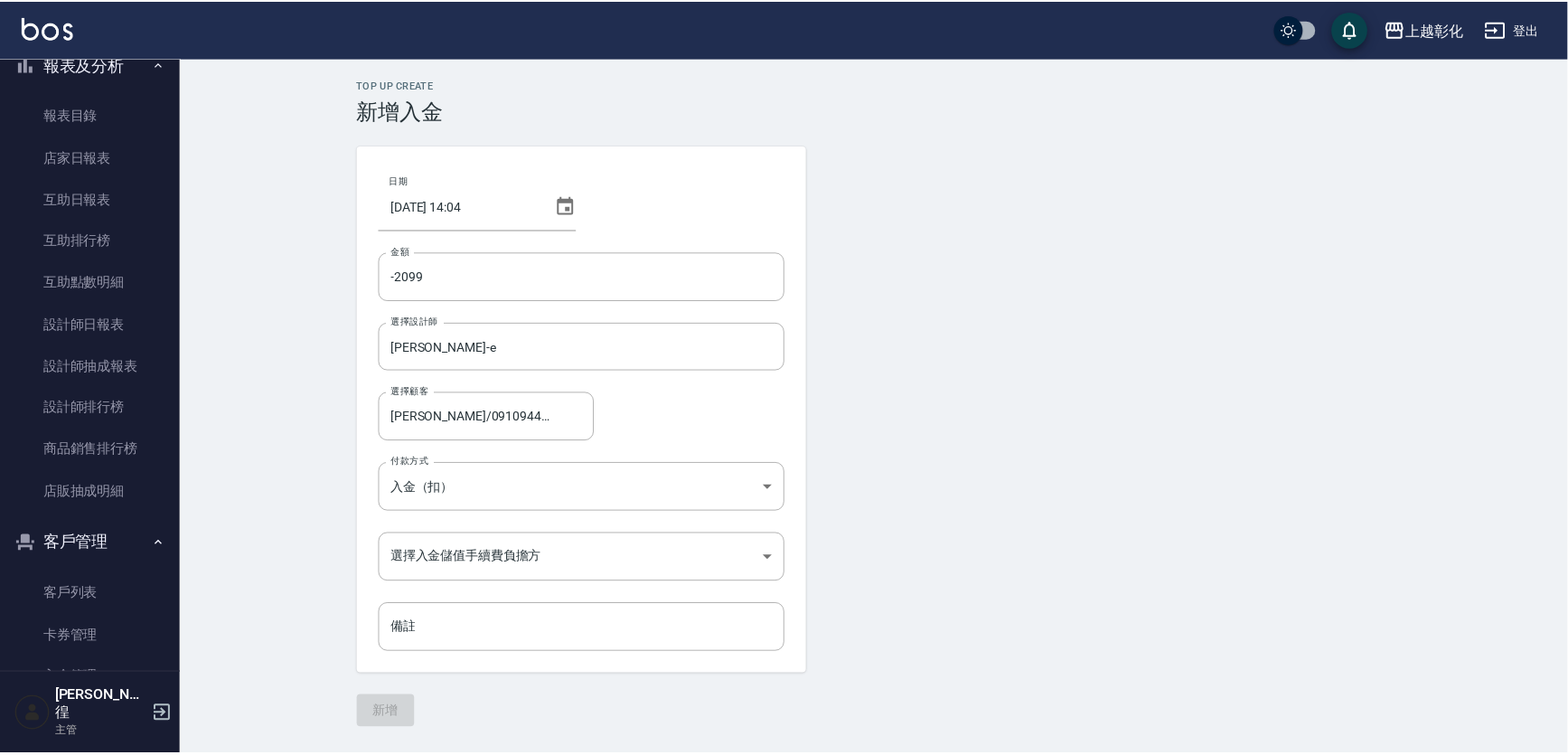
scroll to position [574, 0]
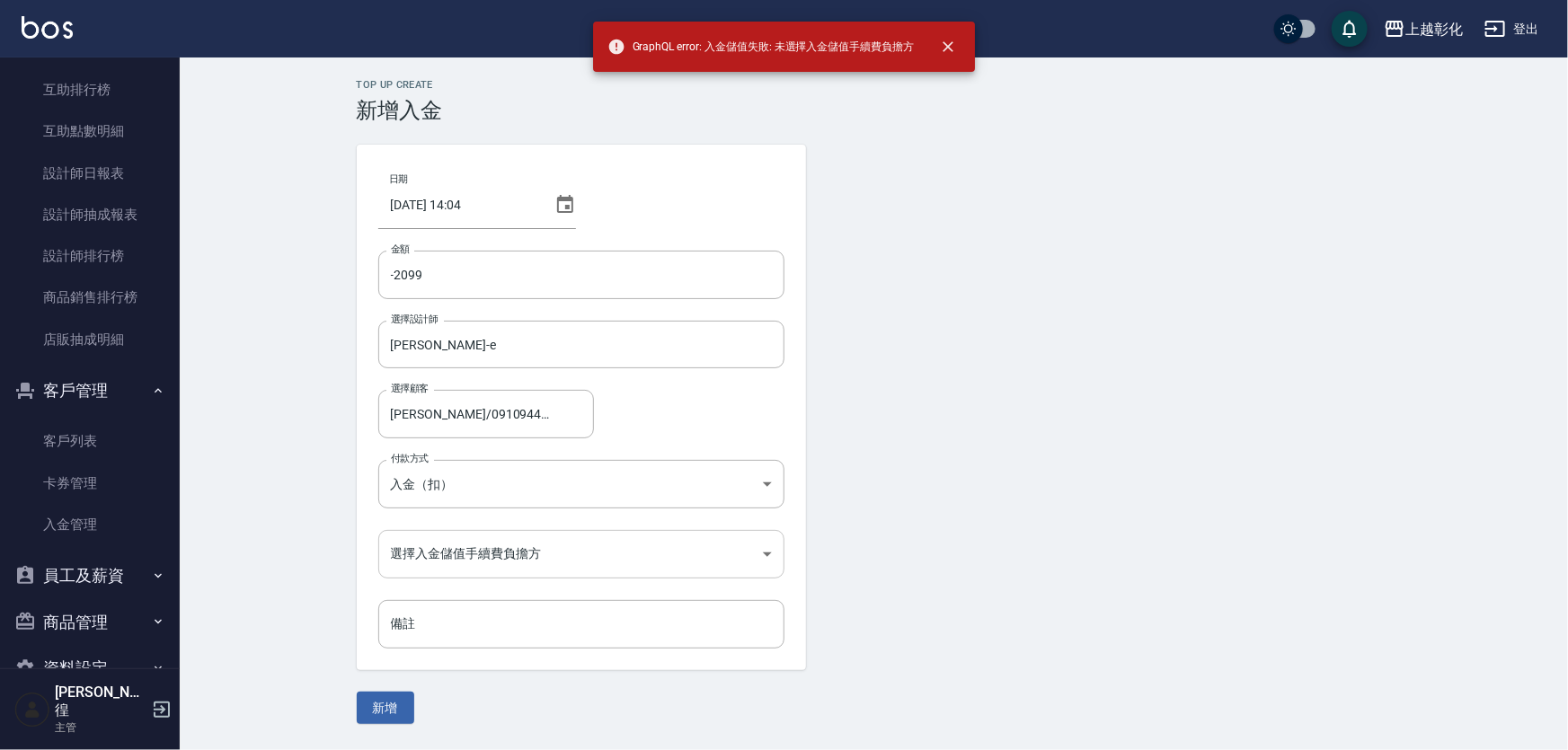
click at [449, 567] on body "GraphQL error: 入金儲值失敗: 未選擇入金儲值手續費負擔方 上越彰化 登出 櫃檯作業 打帳單 帳單列表 現金收支登錄 材料自購登錄 每日結帳 排…" at bounding box center [784, 375] width 1568 height 750
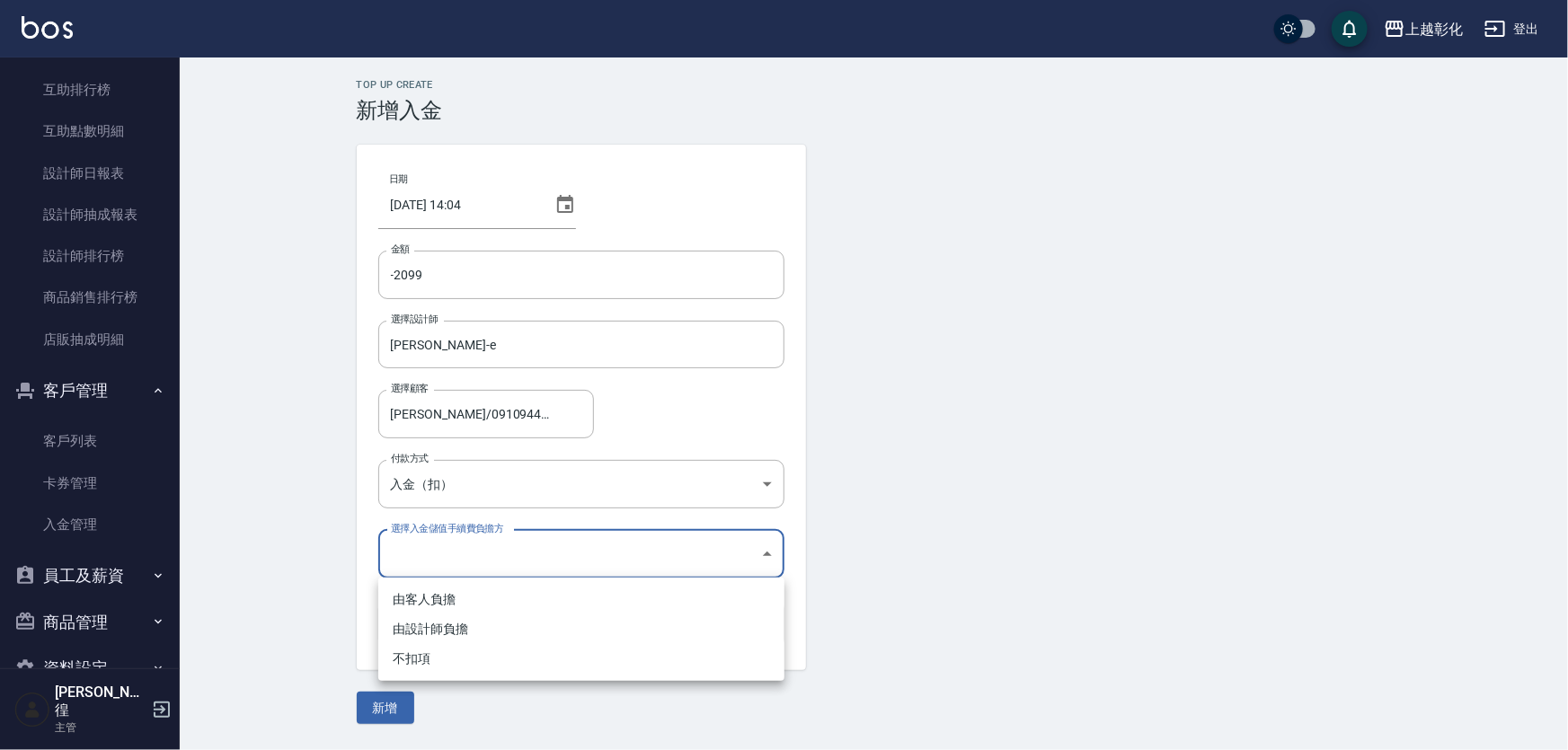
click at [442, 658] on li "不扣項" at bounding box center [582, 659] width 406 height 30
type input "WITHOUTHANDLINGFEE"
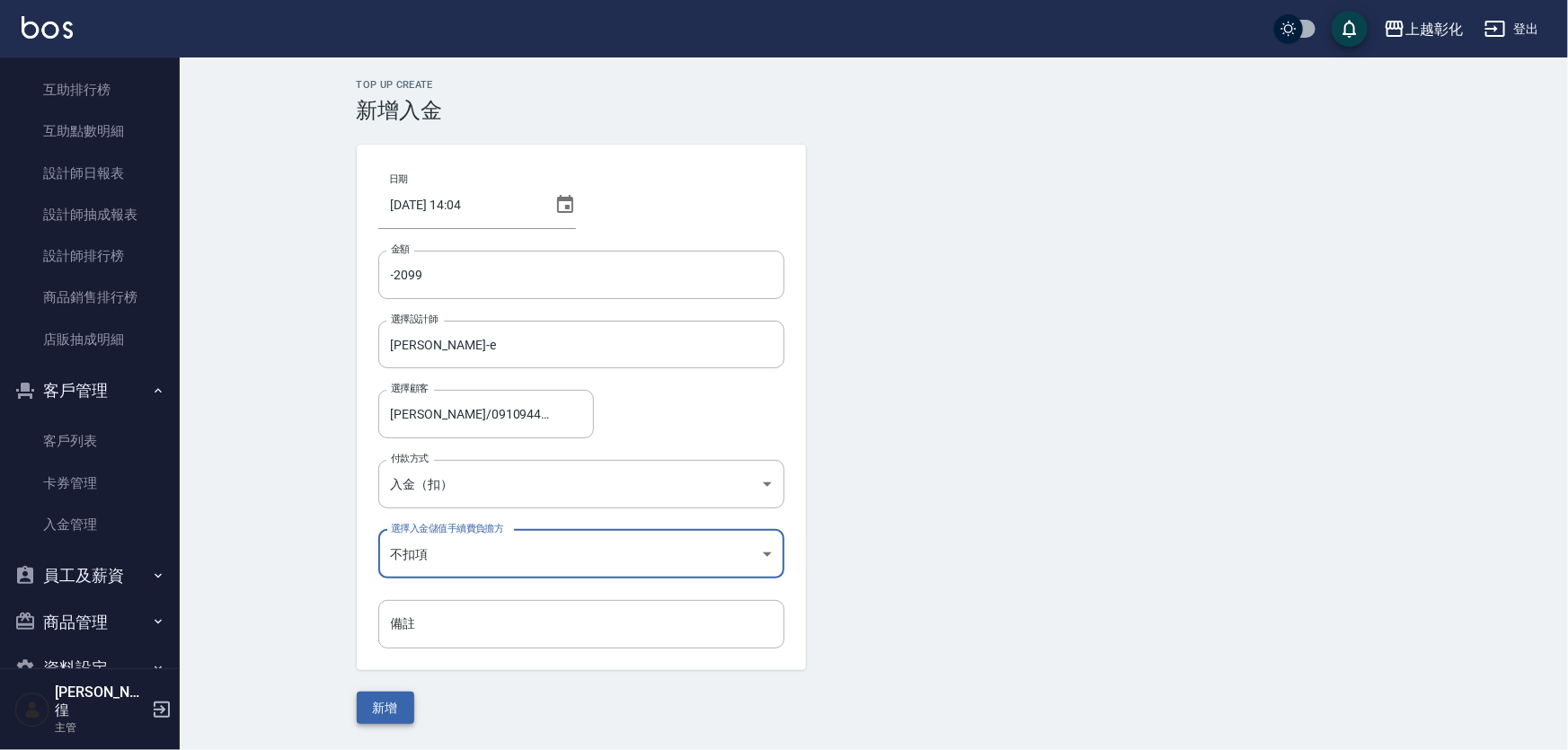
click at [387, 707] on button "新增" at bounding box center [386, 708] width 57 height 34
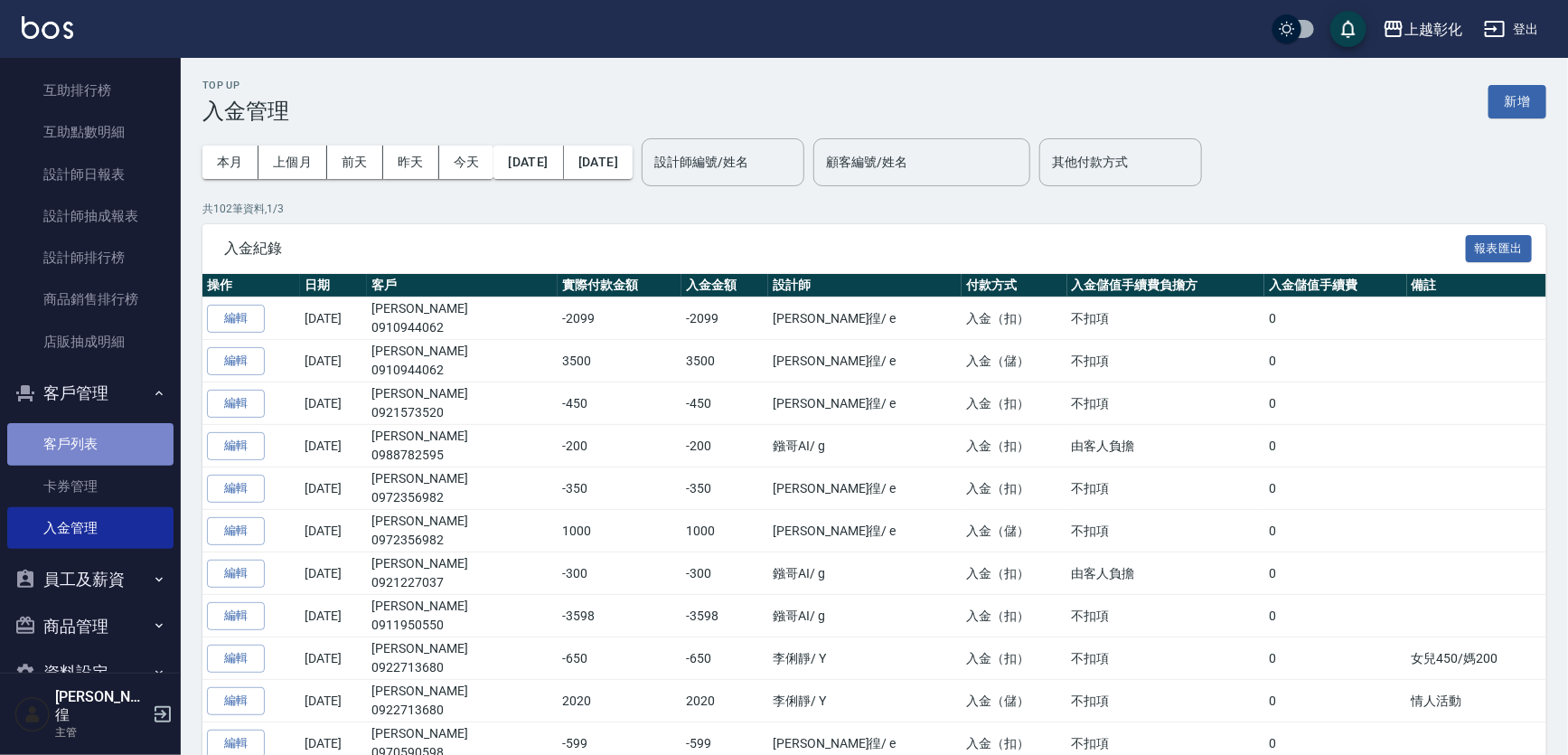
click at [103, 441] on link "客戶列表" at bounding box center [90, 444] width 166 height 42
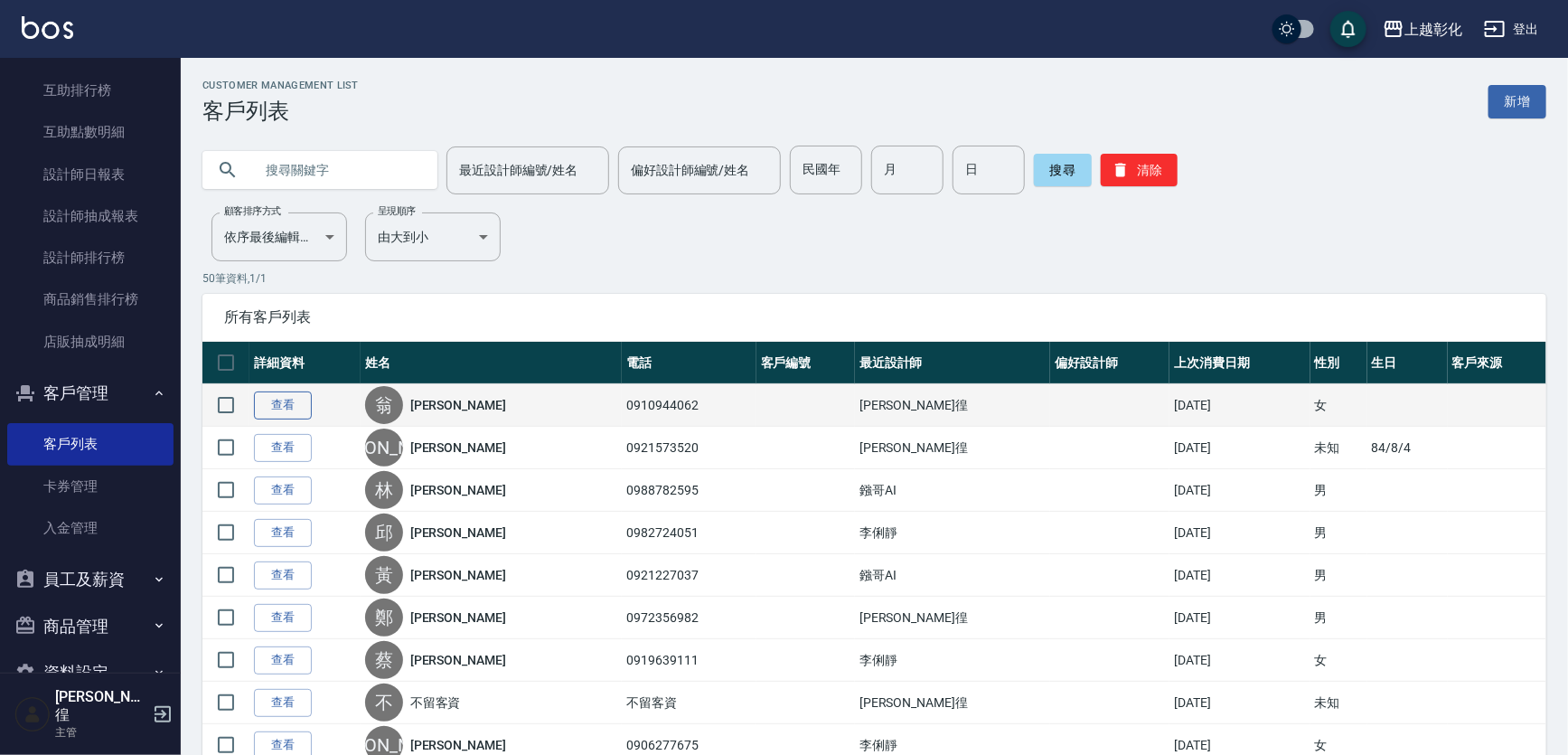
click at [282, 407] on link "查看" at bounding box center [283, 405] width 58 height 28
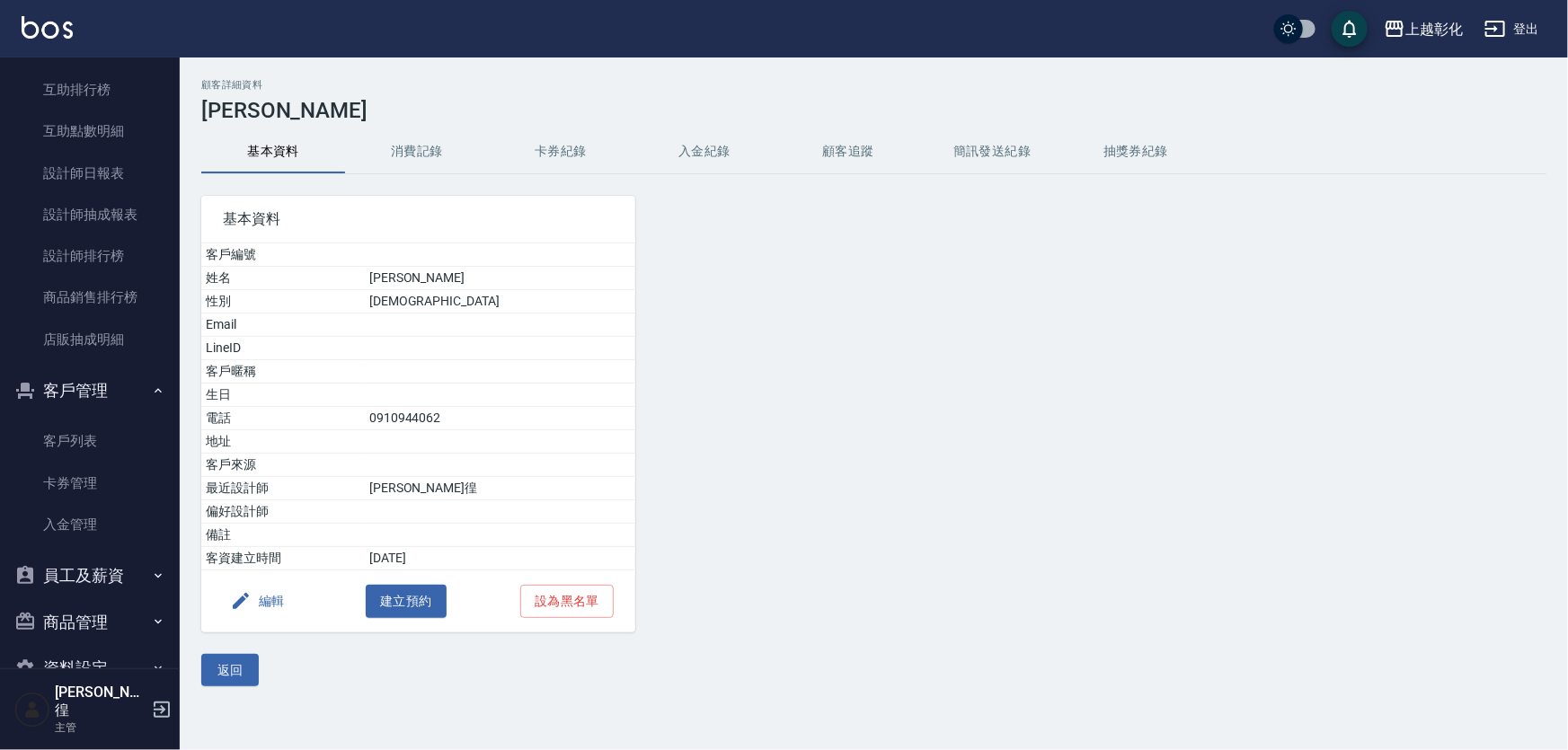
click at [564, 177] on div "基本資料 客戶編號 姓名 [PERSON_NAME] 性別 [DEMOGRAPHIC_DATA] Email LineID 客戶暱稱 生日 電話 [PHONE…" at bounding box center [407, 403] width 456 height 458
drag, startPoint x: 579, startPoint y: 168, endPoint x: 644, endPoint y: 163, distance: 65.2
click at [580, 168] on button "卡券紀錄" at bounding box center [560, 152] width 144 height 44
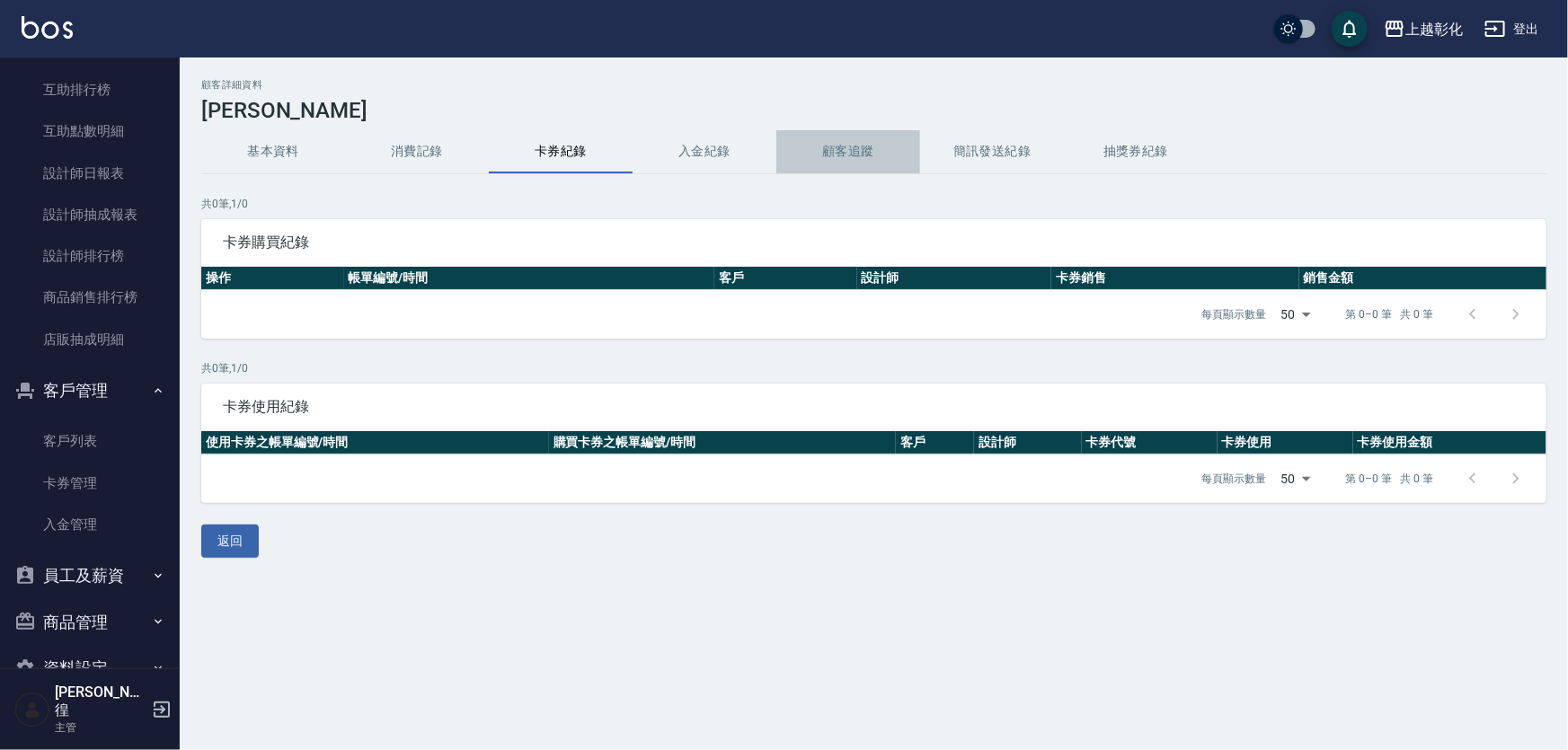
click at [780, 149] on button "顧客追蹤" at bounding box center [847, 152] width 144 height 44
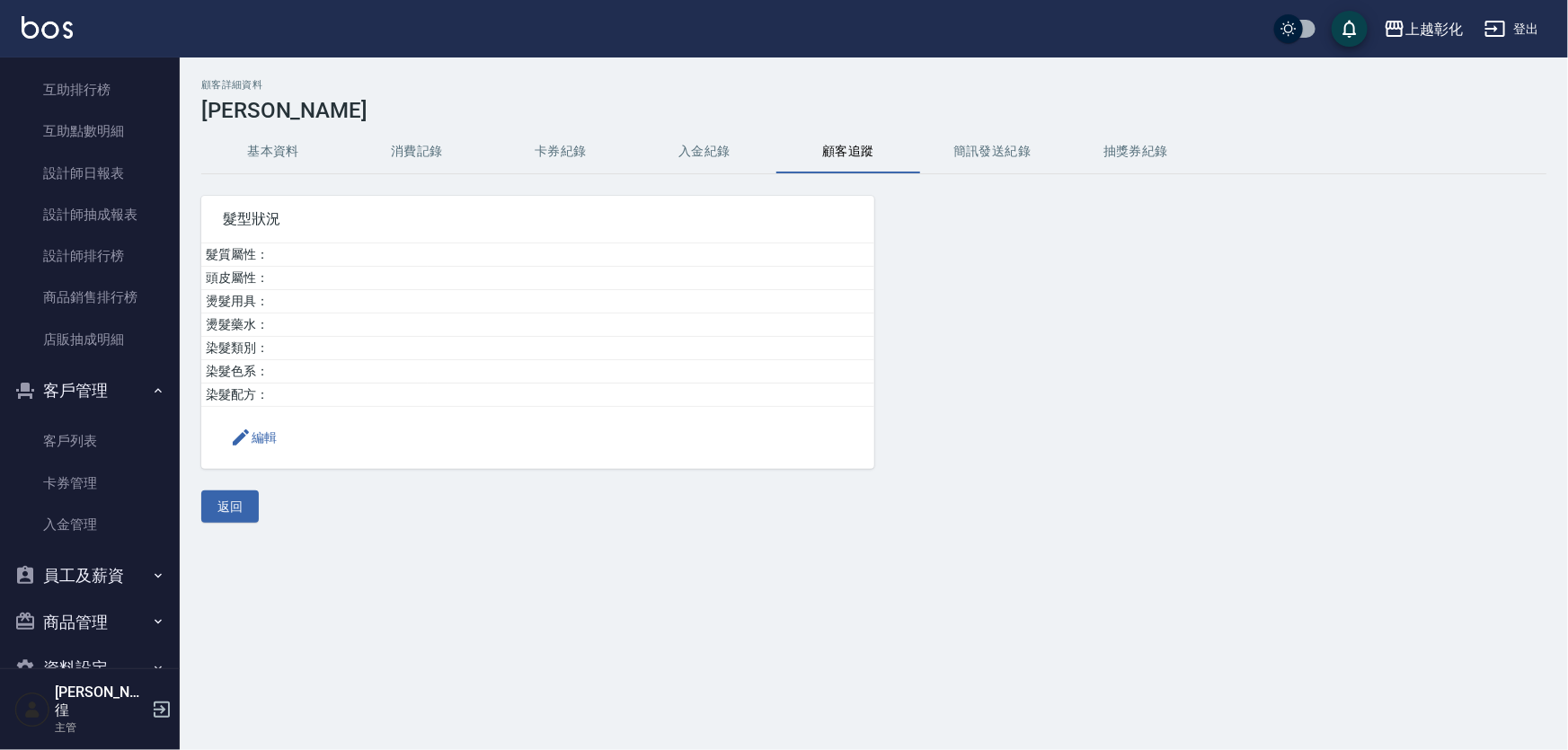
click at [692, 153] on button "入金紀錄" at bounding box center [704, 152] width 144 height 44
